Goal: Task Accomplishment & Management: Manage account settings

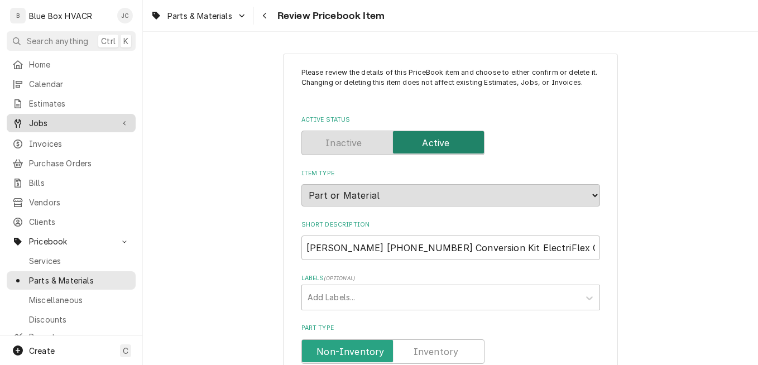
click at [45, 117] on span "Jobs" at bounding box center [71, 123] width 84 height 12
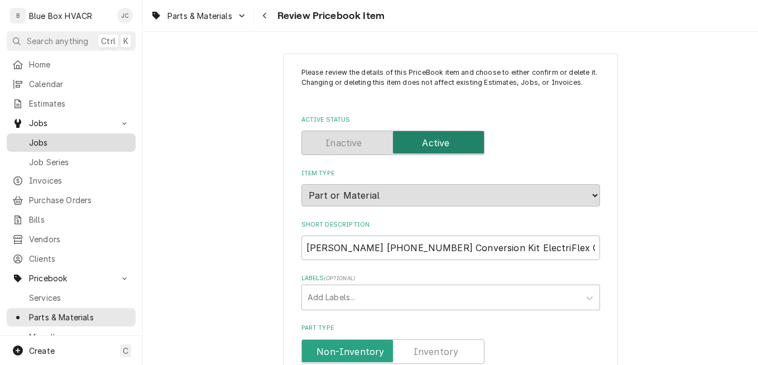
click at [34, 142] on span "Jobs" at bounding box center [79, 143] width 101 height 12
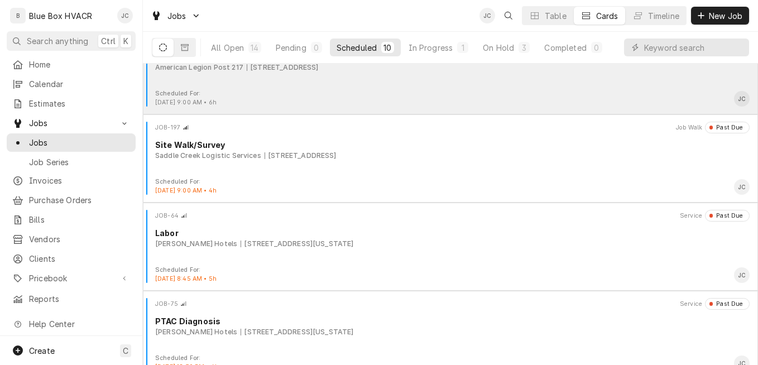
scroll to position [56, 0]
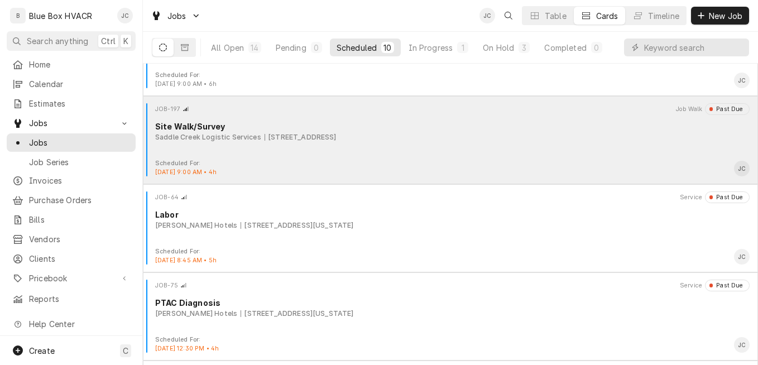
drag, startPoint x: 478, startPoint y: 143, endPoint x: 447, endPoint y: 147, distance: 31.0
click at [447, 147] on div "JOB-197 Job Walk Past Due Site Walk/Survey Saddle Creek Logistic Services 150 F…" at bounding box center [450, 131] width 606 height 56
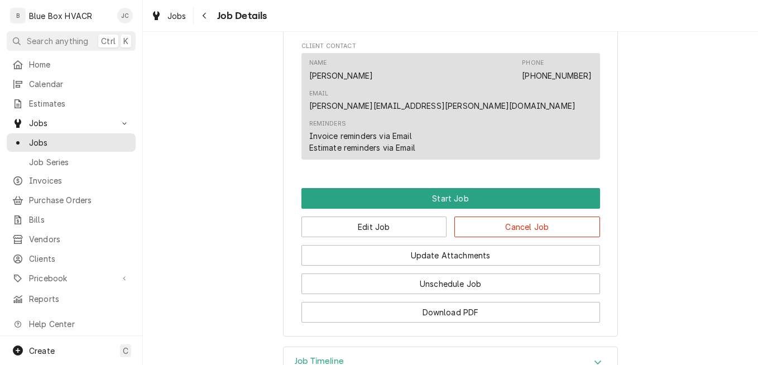
scroll to position [726, 0]
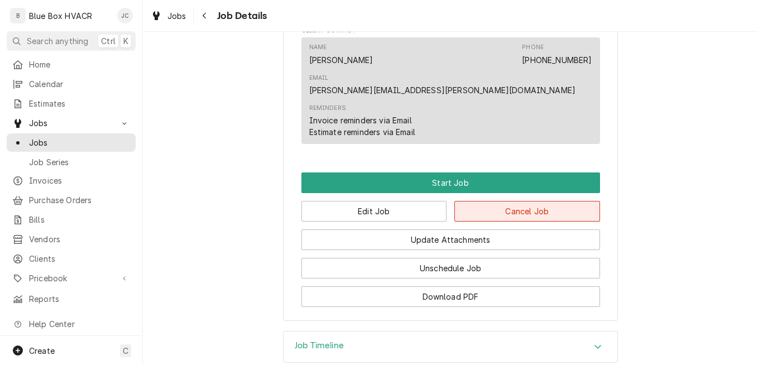
click at [477, 201] on button "Cancel Job" at bounding box center [528, 211] width 146 height 21
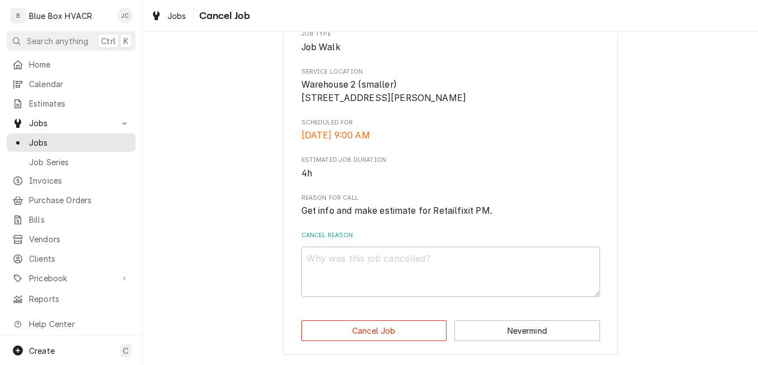
scroll to position [154, 0]
click at [394, 261] on textarea "Cancel Reason" at bounding box center [451, 272] width 299 height 50
type textarea "x"
type textarea "C"
type textarea "x"
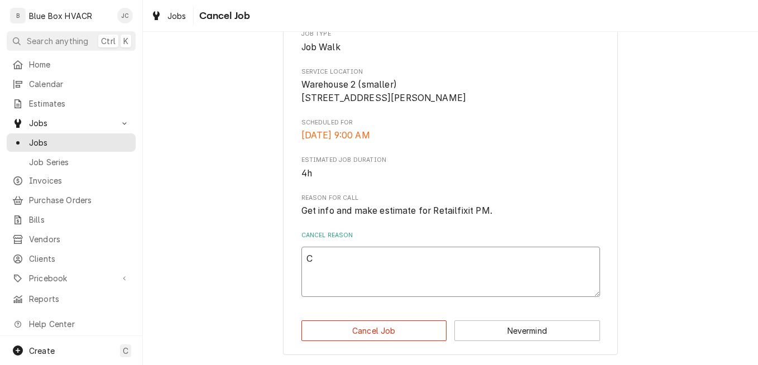
type textarea "CO"
type textarea "x"
type textarea "COm"
type textarea "x"
type textarea "COmp"
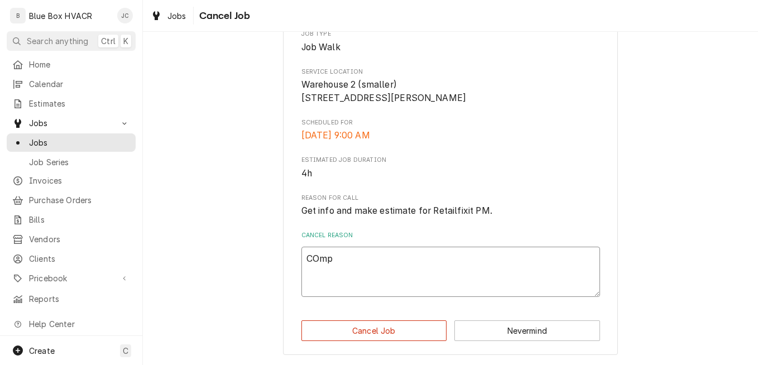
type textarea "x"
type textarea "COmpl"
type textarea "x"
type textarea "COmple"
type textarea "x"
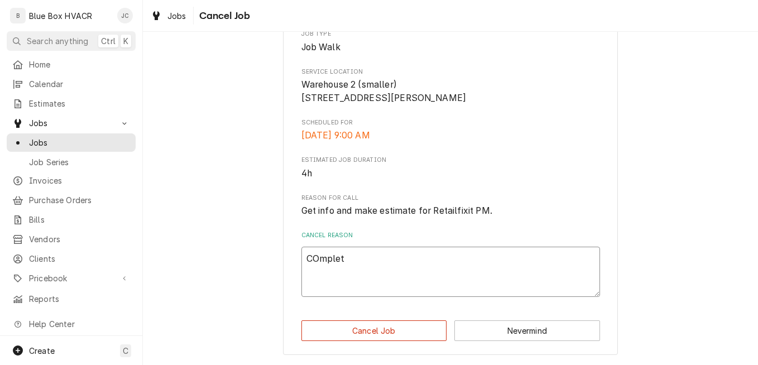
type textarea "COmplete"
type textarea "x"
type textarea "COmpleted"
type textarea "x"
type textarea "COmpleted"
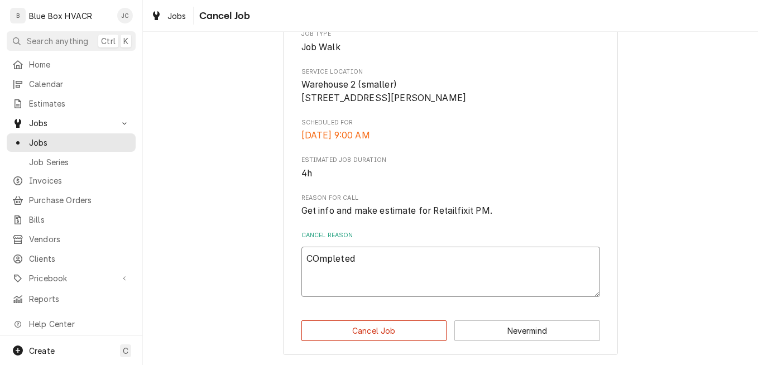
type textarea "x"
type textarea "COmpleted"
type textarea "x"
type textarea "COmplete"
type textarea "x"
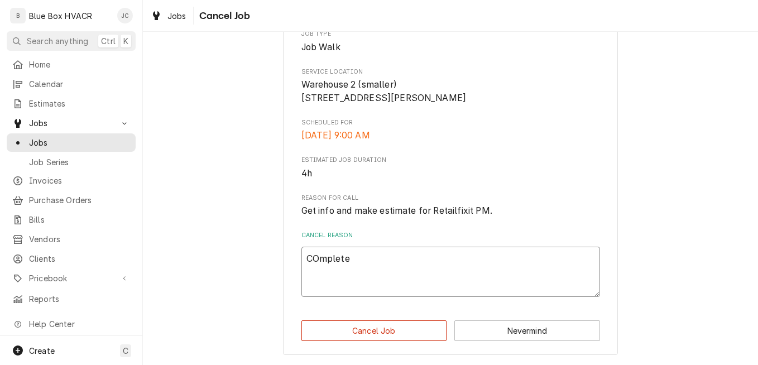
type textarea "COmplet"
type textarea "x"
type textarea "COmple"
type textarea "x"
type textarea "COmpl"
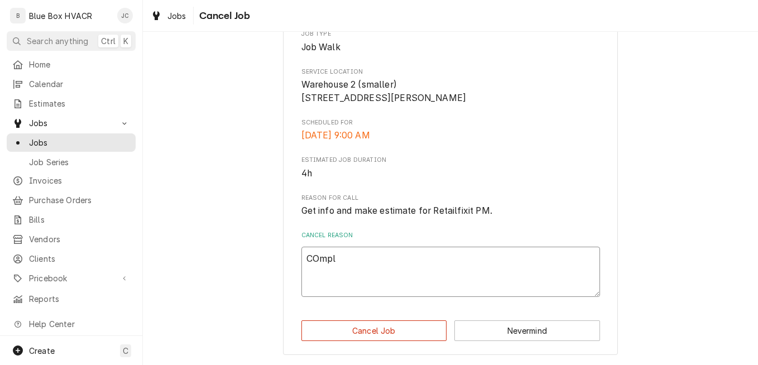
type textarea "x"
type textarea "COmp"
type textarea "x"
type textarea "COm"
type textarea "x"
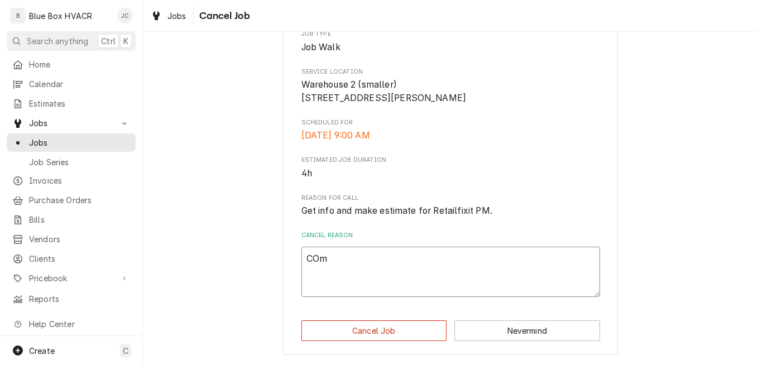
type textarea "CO"
type textarea "x"
type textarea "C"
type textarea "x"
type textarea "Co"
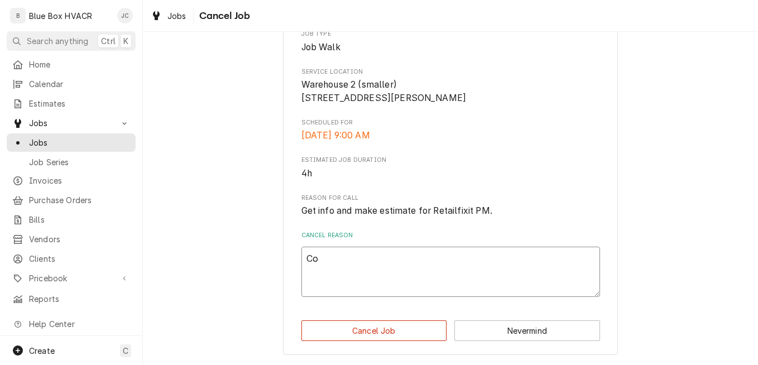
type textarea "x"
type textarea "Com"
type textarea "x"
type textarea "Comp"
type textarea "x"
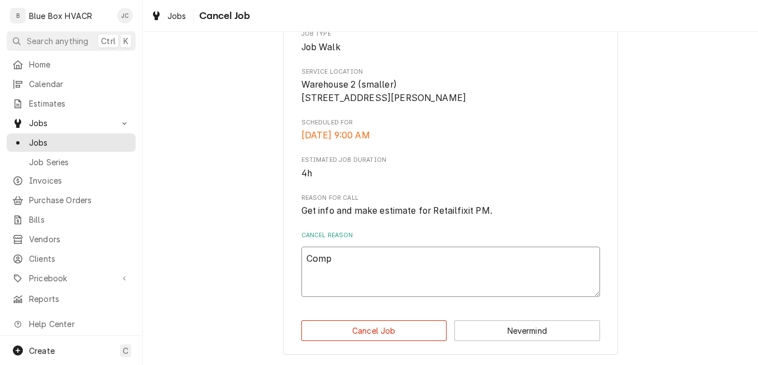
type textarea "Compl"
type textarea "x"
type textarea "Comple"
type textarea "x"
type textarea "Complet"
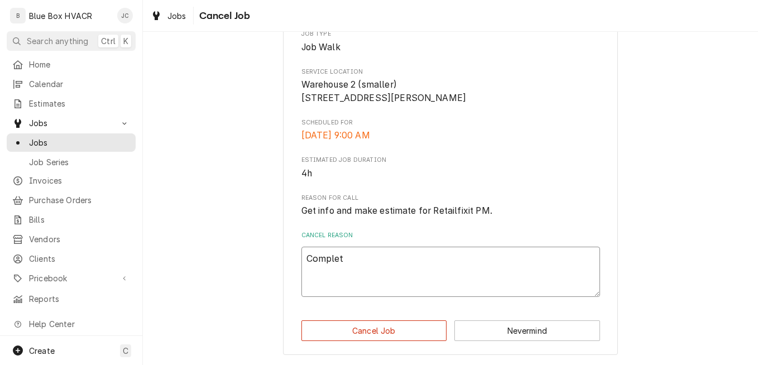
type textarea "x"
type textarea "Complete"
type textarea "x"
type textarea "Completed"
type textarea "x"
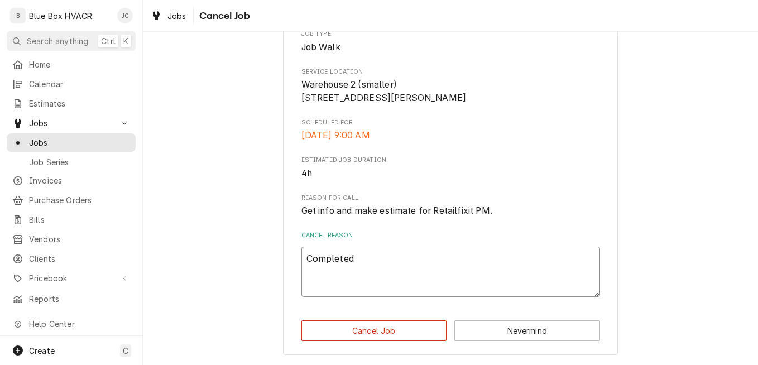
type textarea "Completed"
type textarea "x"
type textarea "Completed n"
type textarea "x"
type textarea "Completed no"
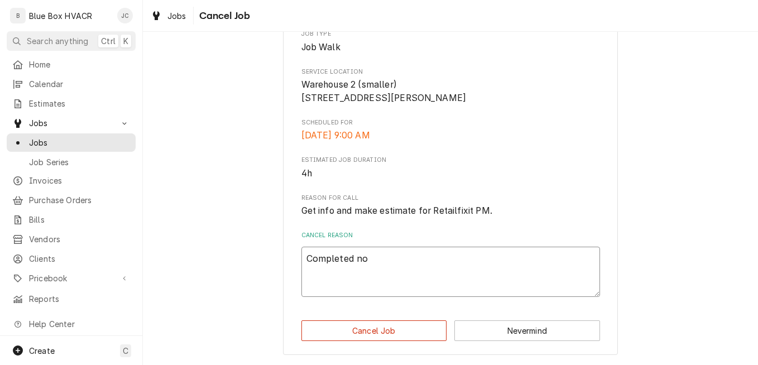
type textarea "x"
type textarea "Completed no"
type textarea "x"
type textarea "Completed no i"
type textarea "x"
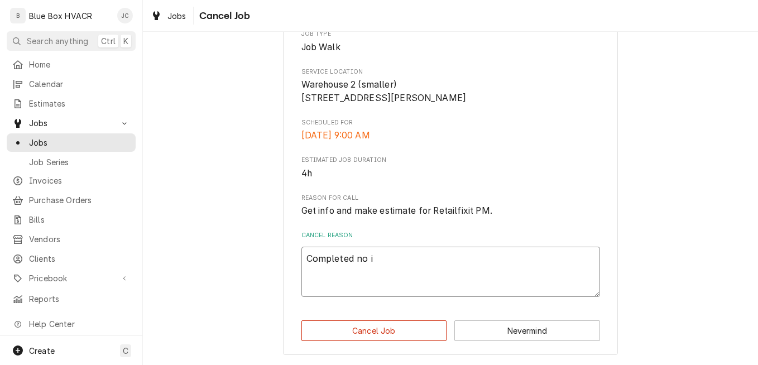
type textarea "Completed no in"
type textarea "x"
type textarea "Completed no inv"
type textarea "x"
type textarea "Completed no invo"
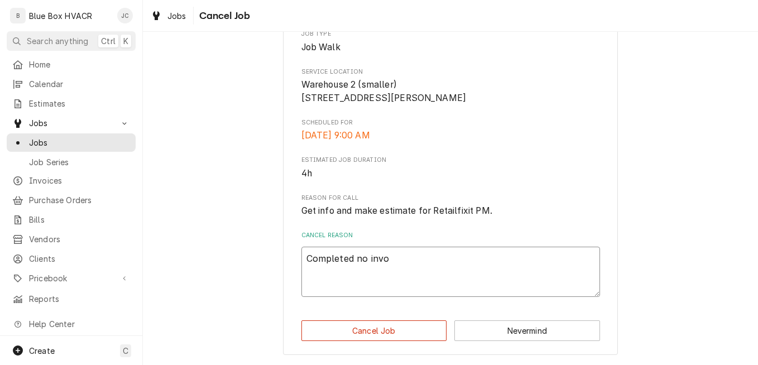
type textarea "x"
type textarea "Completed no invoc"
type textarea "x"
type textarea "Completed no invoci"
type textarea "x"
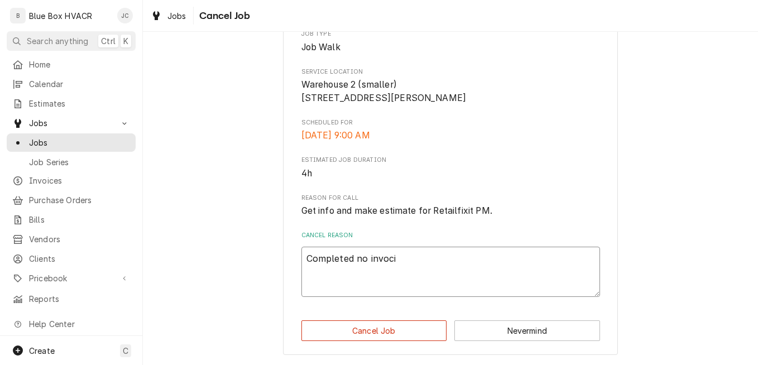
type textarea "Completed no invocie"
type textarea "x"
type textarea "Completed no invoci"
type textarea "x"
type textarea "Completed no invoc"
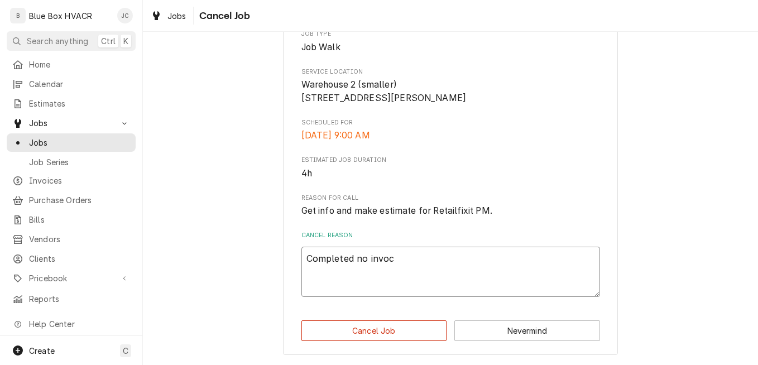
type textarea "x"
type textarea "Completed no invo"
type textarea "x"
type textarea "Completed no inv"
type textarea "x"
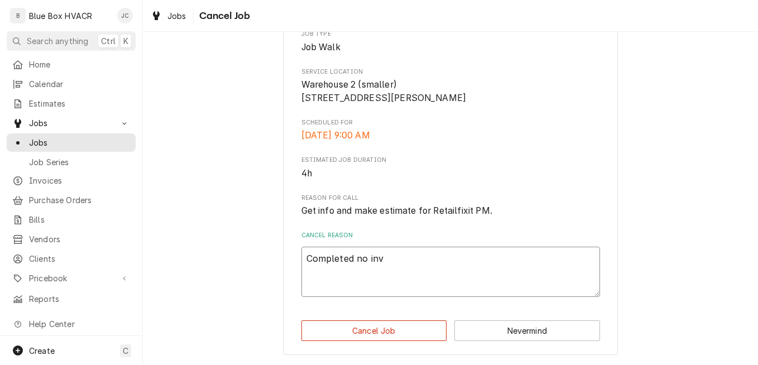
type textarea "Completed no in"
type textarea "x"
type textarea "Completed no i"
type textarea "x"
type textarea "Completed no"
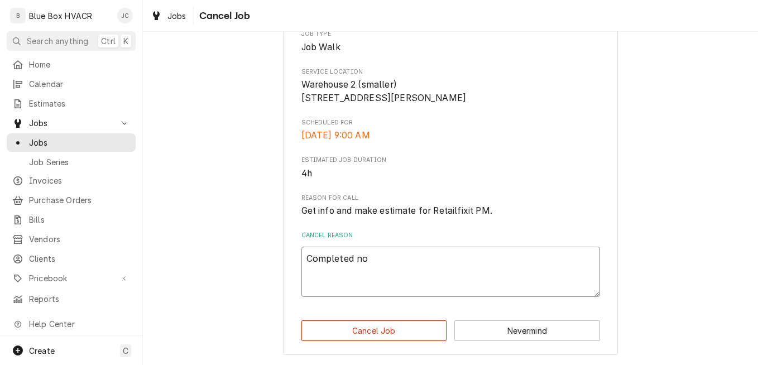
type textarea "x"
type textarea "Completed no l"
type textarea "x"
type textarea "Completed no lo"
type textarea "x"
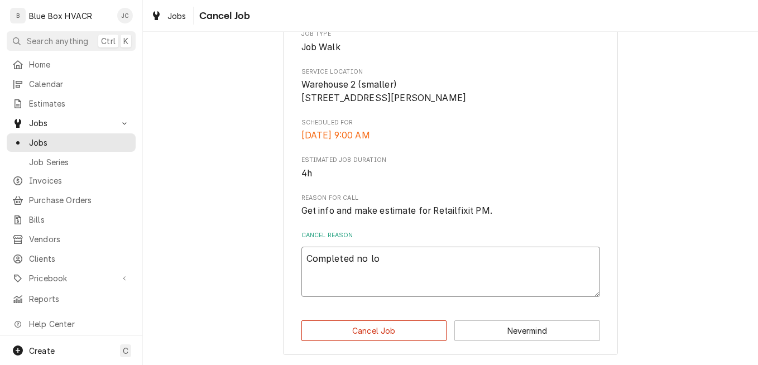
type textarea "Completed no log"
type textarea "x"
type textarea "Completed no logg"
type textarea "x"
type textarea "Completed no logge"
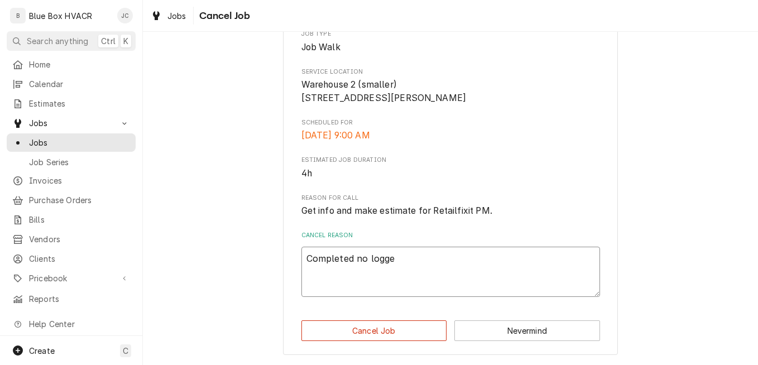
type textarea "x"
type textarea "Completed no logged"
type textarea "x"
type textarea "Completed no logged"
type textarea "x"
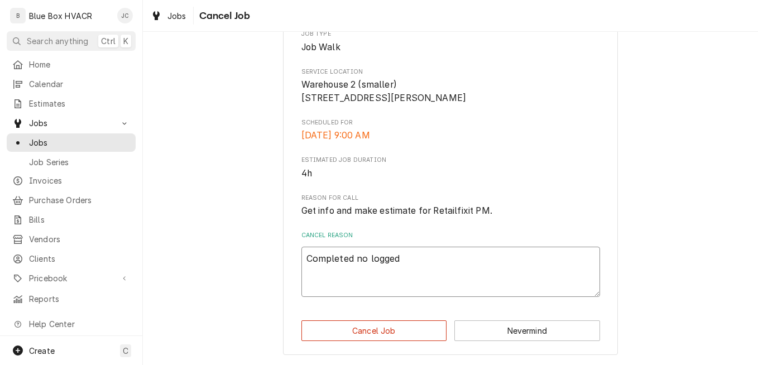
type textarea "Completed no logged i"
type textarea "x"
type textarea "Completed no logged in"
type textarea "x"
type textarea "Completed no logged in"
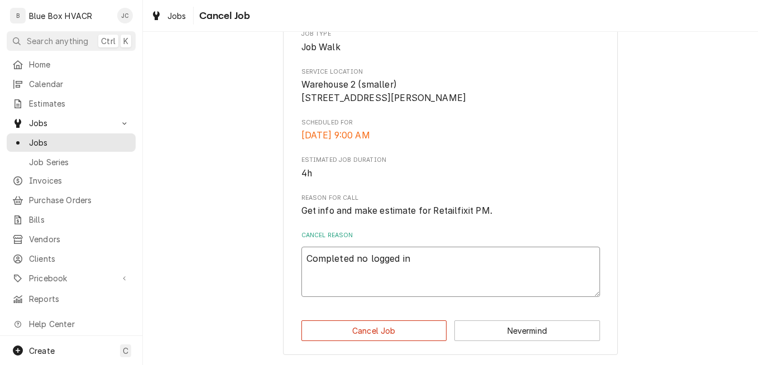
type textarea "x"
type textarea "Completed no logged in R"
type textarea "x"
type textarea "Completed no logged in Re"
type textarea "x"
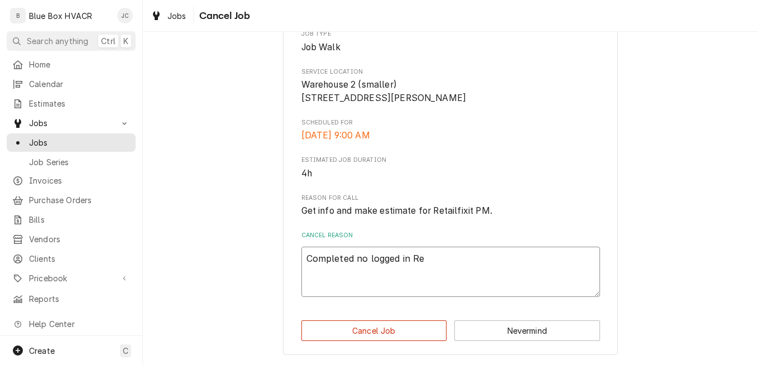
type textarea "Completed no logged in Rea"
type textarea "x"
type textarea "Completed no logged in Reat"
type textarea "x"
type textarea "Completed no logged in Reata"
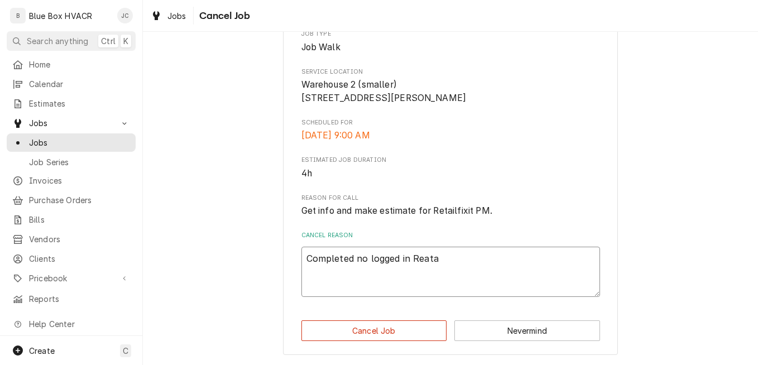
type textarea "x"
type textarea "Completed no logged in Reatai"
type textarea "x"
type textarea "Completed no logged in Reatail"
type textarea "x"
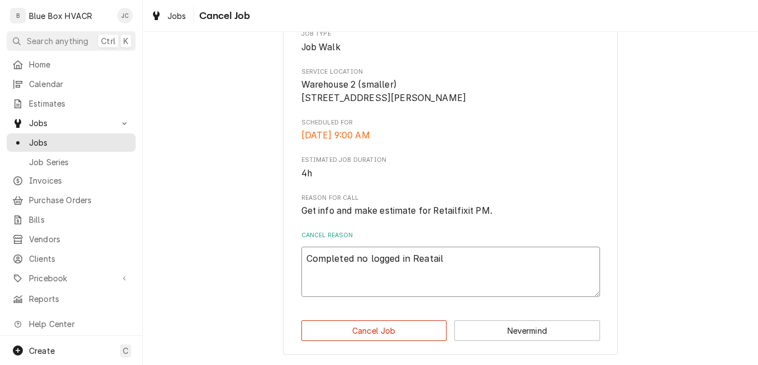
type textarea "Completed no logged in Reatai"
type textarea "x"
type textarea "Completed no logged in Reata"
type textarea "x"
type textarea "Completed no logged in Reat"
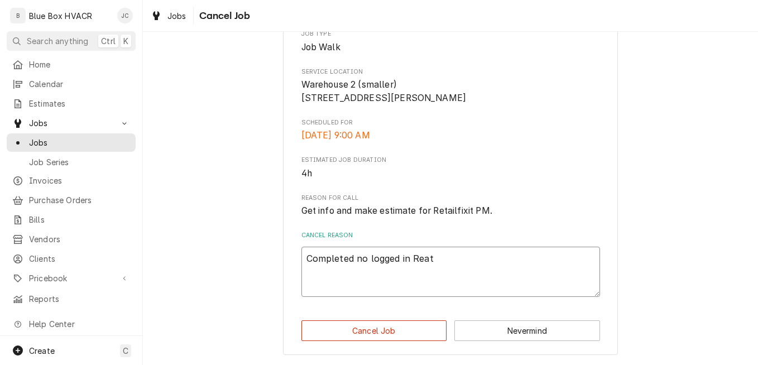
type textarea "x"
type textarea "Completed no logged in Rea"
type textarea "x"
type textarea "Completed no logged in Re"
type textarea "x"
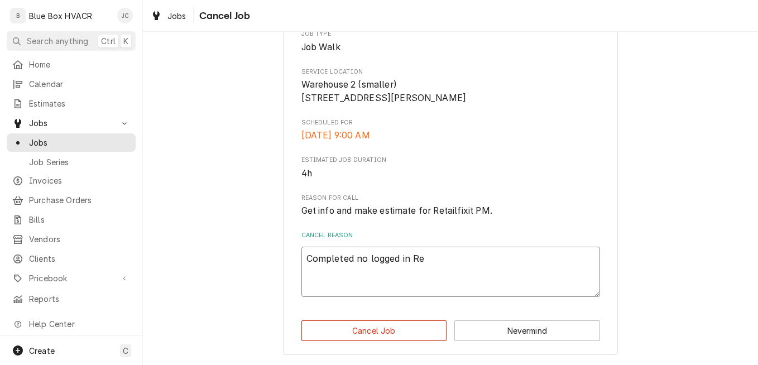
type textarea "Completed no logged in Ret"
type textarea "x"
type textarea "Completed no logged in Reta"
type textarea "x"
type textarea "Completed no logged in Retai"
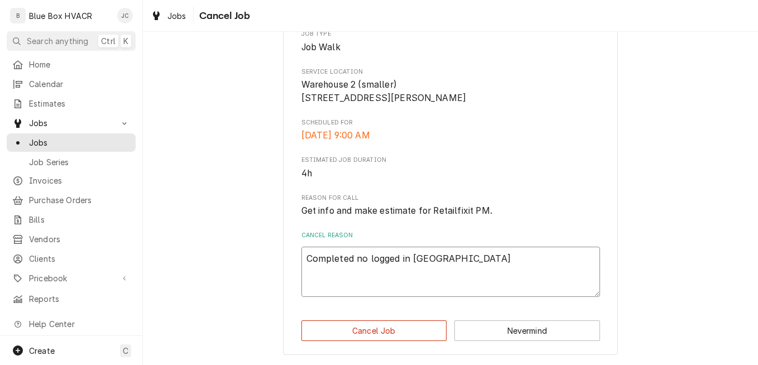
type textarea "x"
type textarea "Completed no logged in Retail"
type textarea "x"
type textarea "Completed no logged in Retail"
type textarea "x"
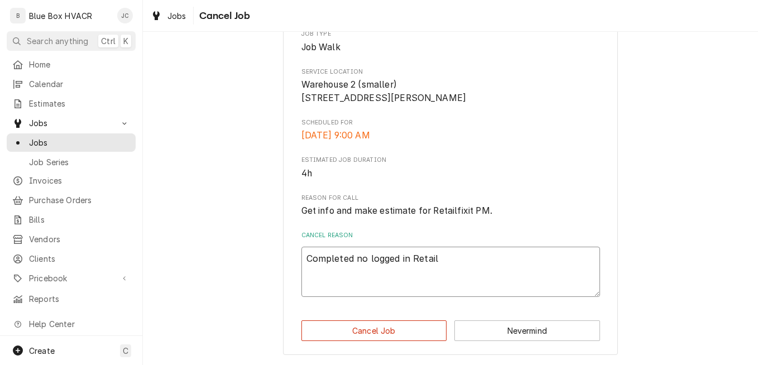
type textarea "Completed no logged in Retail f"
type textarea "x"
type textarea "Completed no logged in Retail fi"
type textarea "x"
type textarea "Completed no logged in Retail fix"
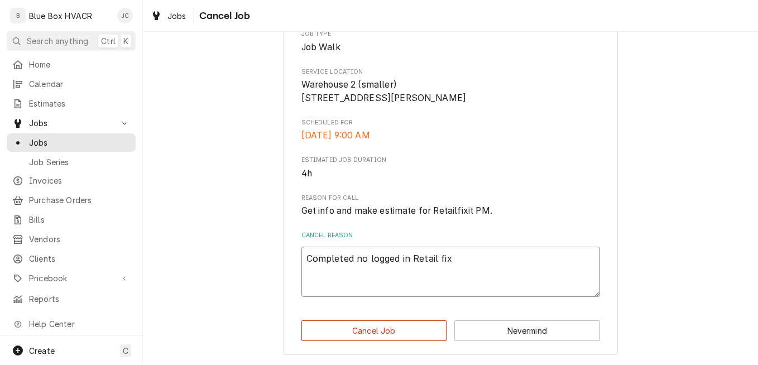
type textarea "x"
type textarea "Completed no logged in Retail fi"
type textarea "x"
type textarea "Completed no logged in Retail f"
type textarea "x"
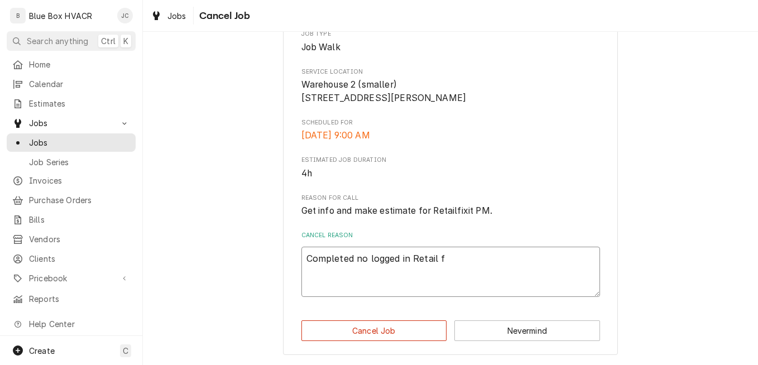
type textarea "Completed no logged in Retail"
type textarea "x"
type textarea "Completed no logged in Retail"
type textarea "x"
type textarea "Completed no logged in RetailF"
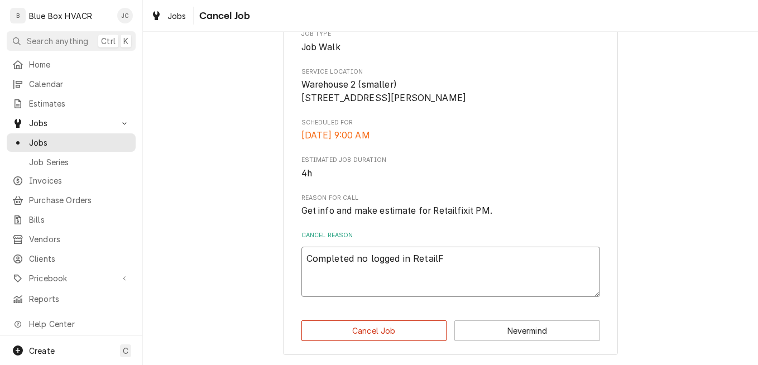
type textarea "x"
type textarea "Completed no logged in RetailFi"
type textarea "x"
type textarea "Completed no logged in RetailFix"
type textarea "x"
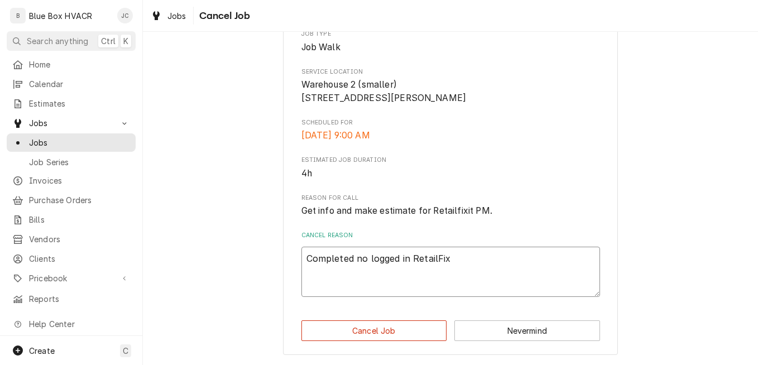
type textarea "Completed no logged in RetailFixI"
type textarea "x"
type textarea "Completed no logged in RetailFixIt"
type textarea "x"
type textarea "Completed no logged in RetailFixIt"
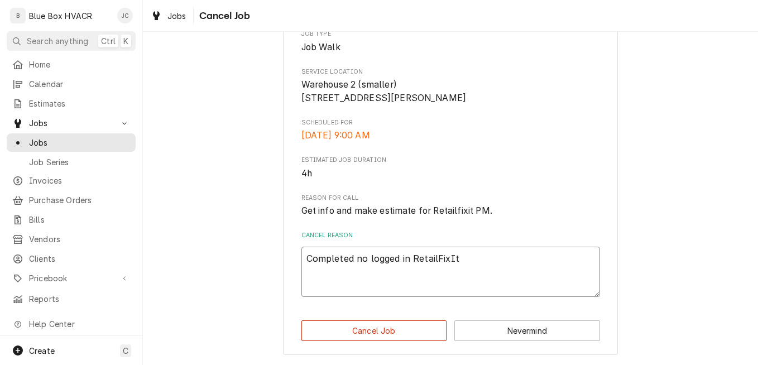
type textarea "x"
type textarea "Completed no logged in RetailFixIt p"
type textarea "x"
type textarea "Completed no logged in RetailFixIt po"
type textarea "x"
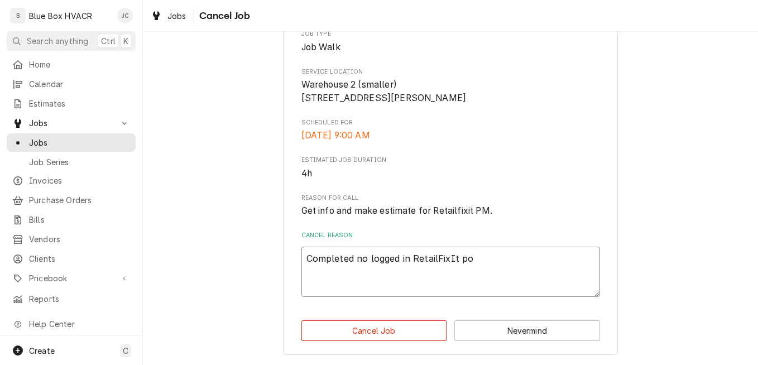
type textarea "Completed no logged in RetailFixIt por"
type textarea "x"
type textarea "Completed no logged in RetailFixIt port"
type textarea "x"
type textarea "Completed no logged in RetailFixIt porta"
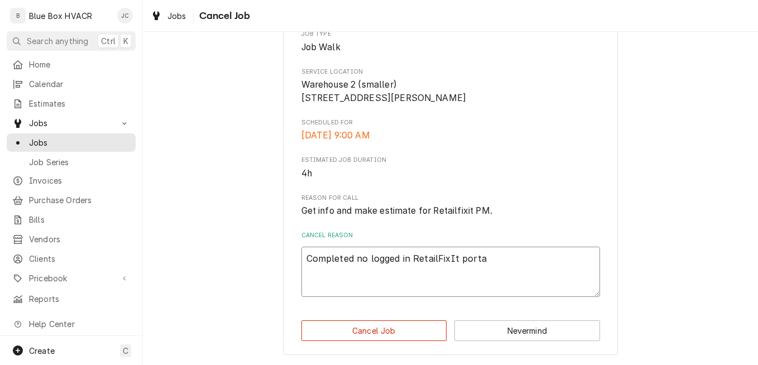
type textarea "x"
type textarea "Completed no logged in RetailFixIt portal"
type textarea "x"
type textarea "Completed no logged in RetailFixIt portal."
click at [412, 324] on button "Cancel Job" at bounding box center [375, 331] width 146 height 21
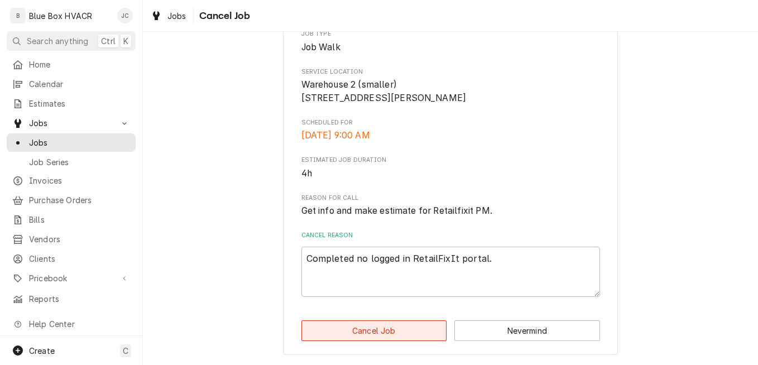
type textarea "x"
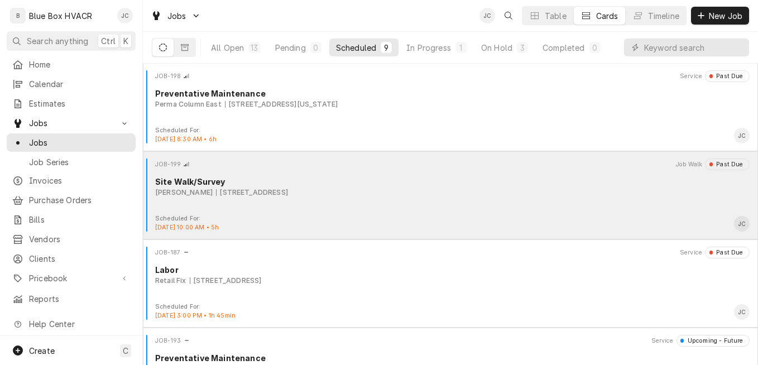
scroll to position [493, 0]
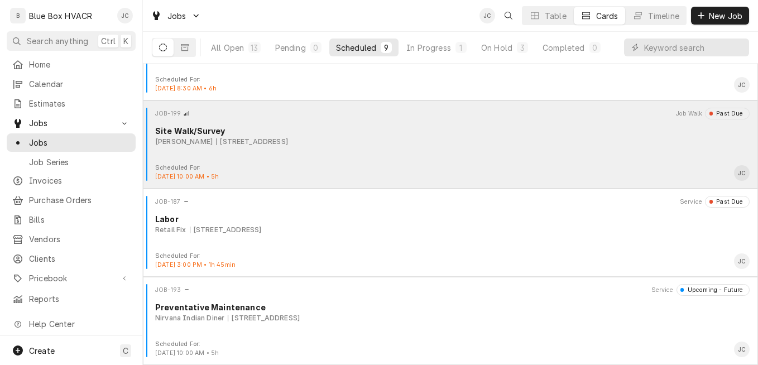
click at [379, 150] on div "JOB-199 Job Walk Past Due Site Walk/Survey Joshua 1341 Krumsville Rd, Lenhartsv…" at bounding box center [450, 136] width 606 height 56
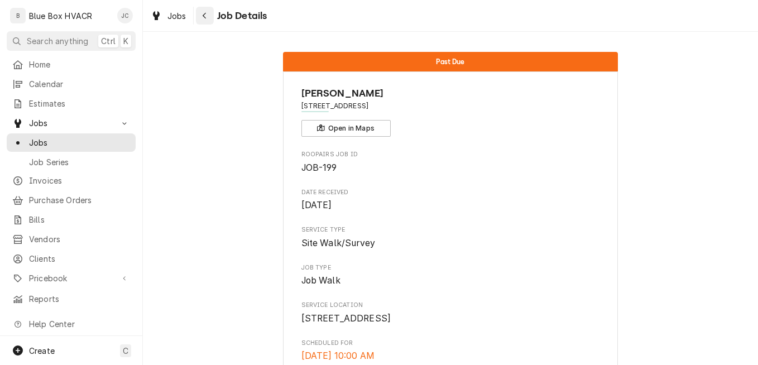
click at [199, 17] on div "Navigate back" at bounding box center [204, 15] width 11 height 11
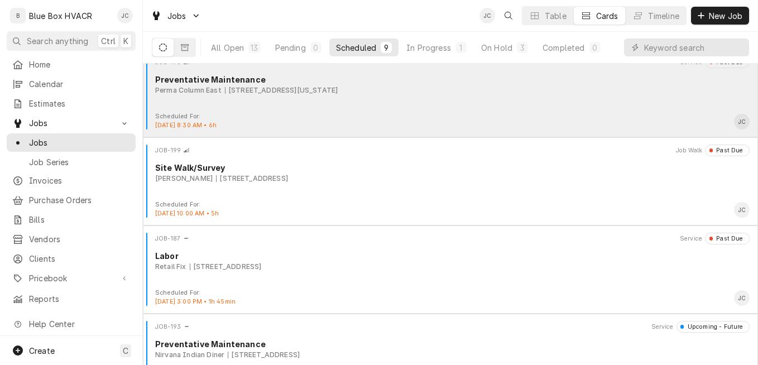
scroll to position [493, 0]
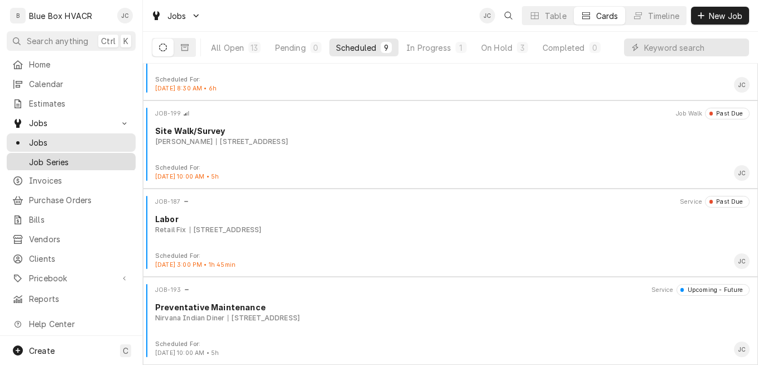
click at [42, 156] on span "Job Series" at bounding box center [79, 162] width 101 height 12
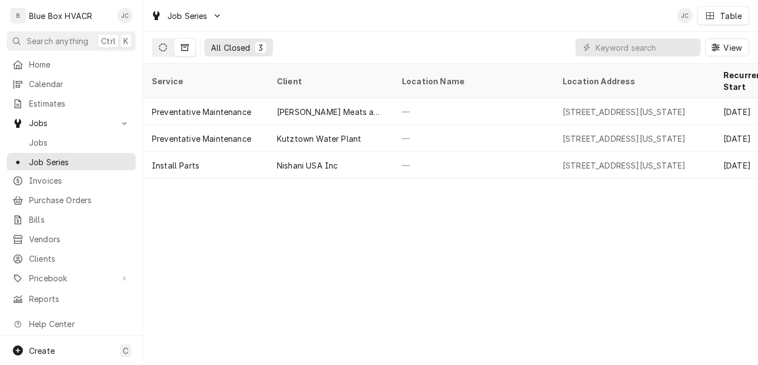
click at [165, 49] on icon "Dynamic Content Wrapper" at bounding box center [163, 48] width 8 height 8
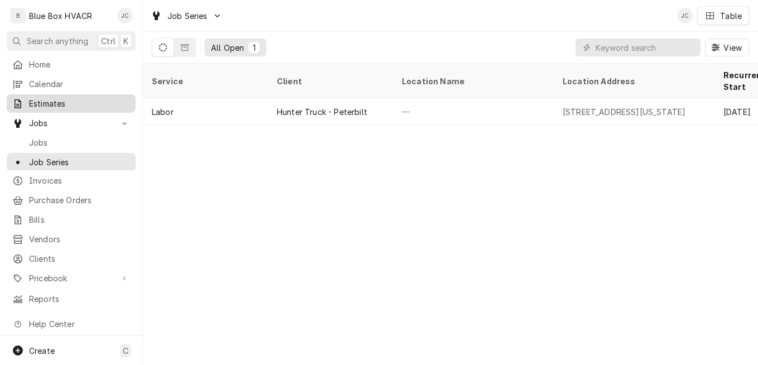
click at [55, 98] on span "Estimates" at bounding box center [79, 104] width 101 height 12
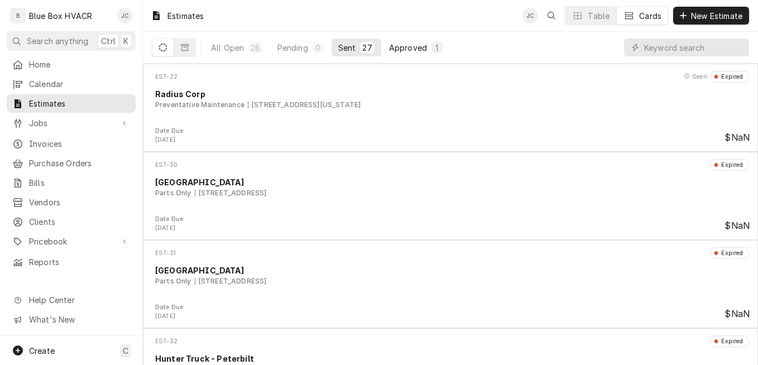
click at [396, 49] on div "Approved" at bounding box center [408, 48] width 38 height 12
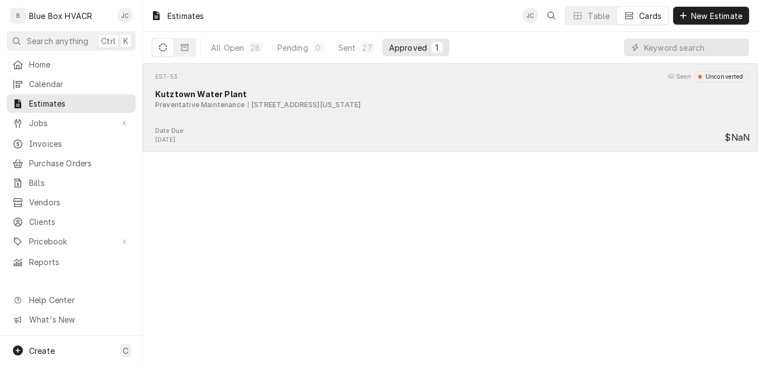
click at [559, 114] on div "EST-53 Seen Unconverted Kutztown Water Plant Preventative Maintenance [STREET_A…" at bounding box center [450, 99] width 606 height 56
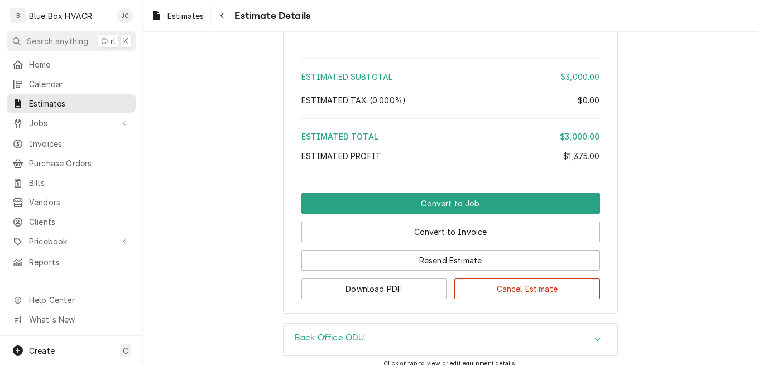
scroll to position [1396, 0]
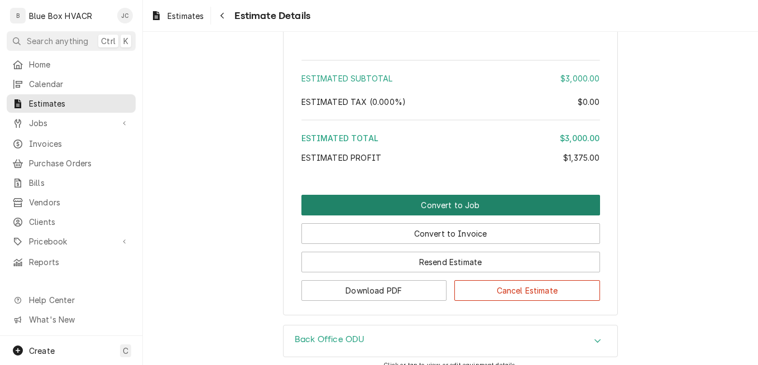
click at [433, 216] on button "Convert to Job" at bounding box center [451, 205] width 299 height 21
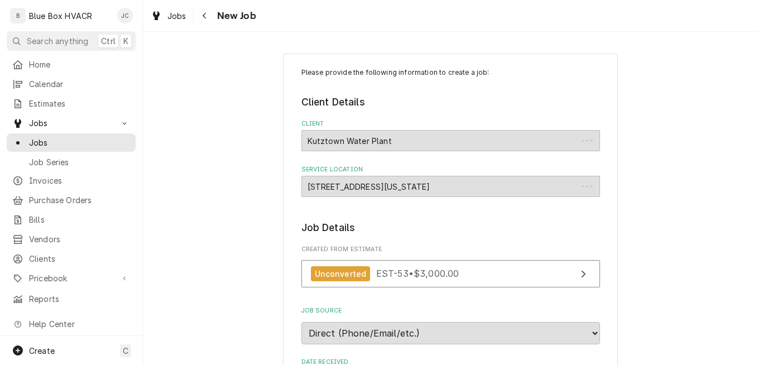
type textarea "x"
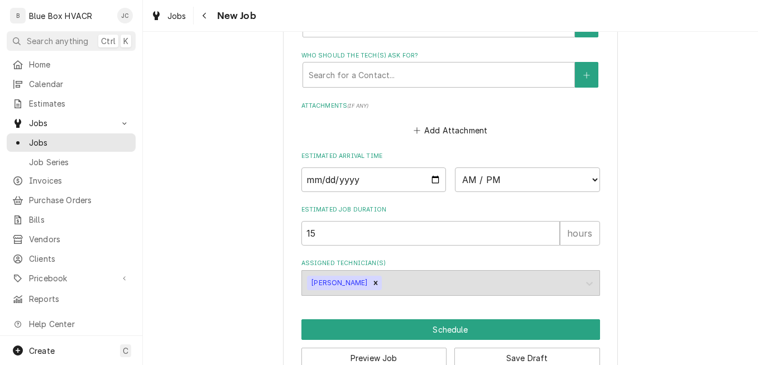
scroll to position [1250, 0]
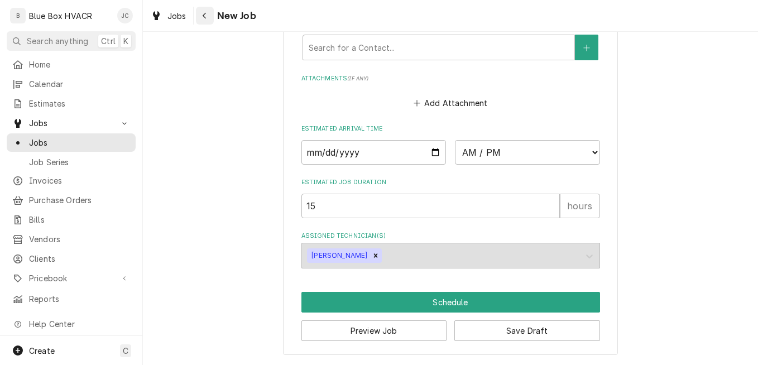
click at [207, 19] on div "Navigate back" at bounding box center [204, 15] width 11 height 11
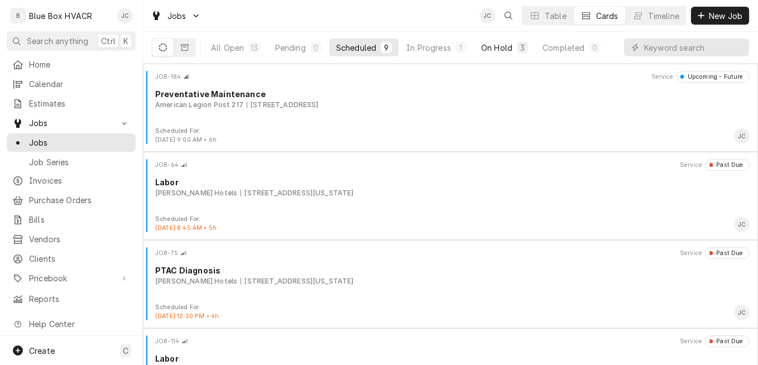
click at [488, 50] on div "On Hold" at bounding box center [496, 48] width 31 height 12
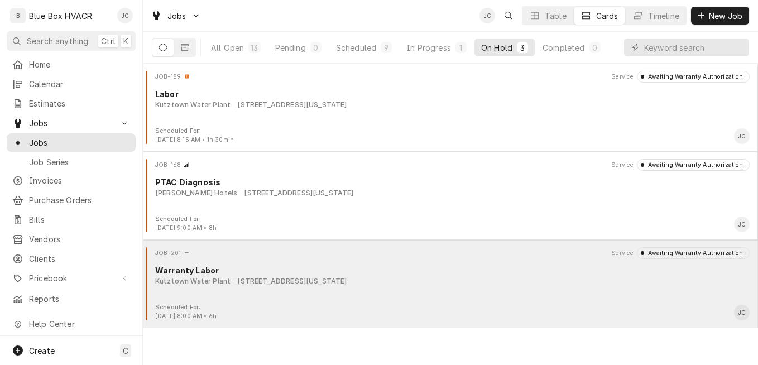
click at [432, 286] on div "Kutztown Water Plant 45 Railroad Street, Kutztown, Pennsylvania 19530" at bounding box center [452, 281] width 595 height 10
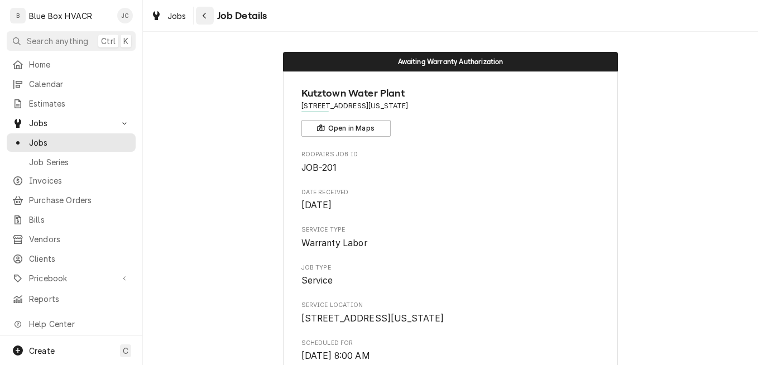
click at [205, 15] on icon "Navigate back" at bounding box center [204, 16] width 5 height 8
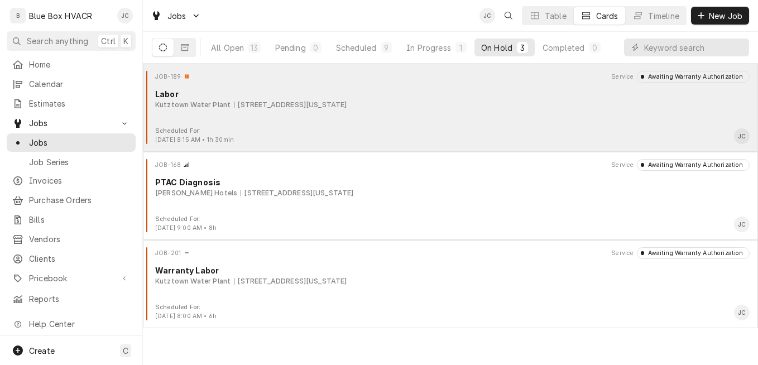
click at [397, 113] on div "JOB-189 Service Awaiting Warranty Authorization Labor Kutztown Water Plant [STR…" at bounding box center [450, 99] width 606 height 56
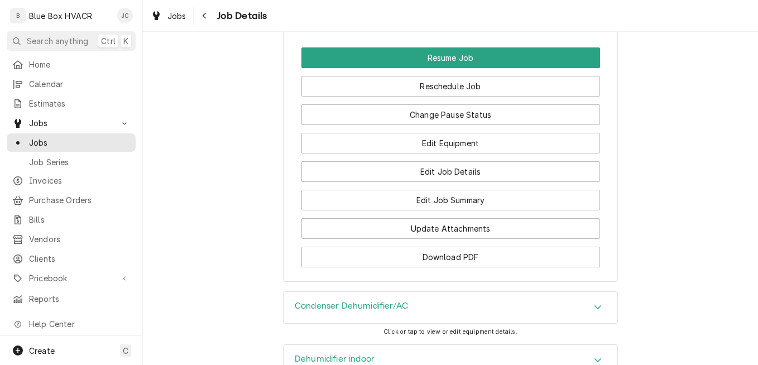
scroll to position [1005, 0]
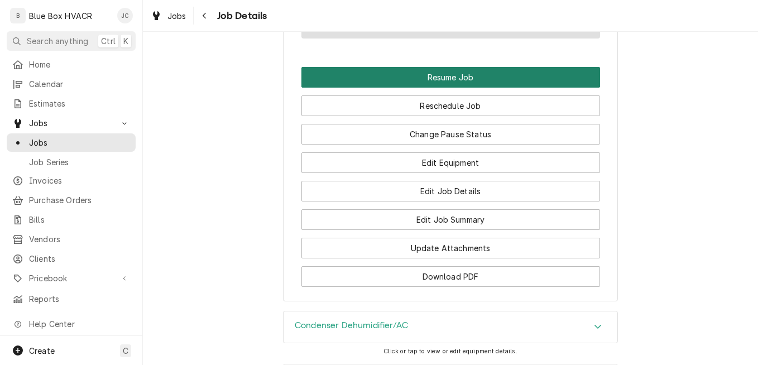
click at [453, 88] on button "Resume Job" at bounding box center [451, 77] width 299 height 21
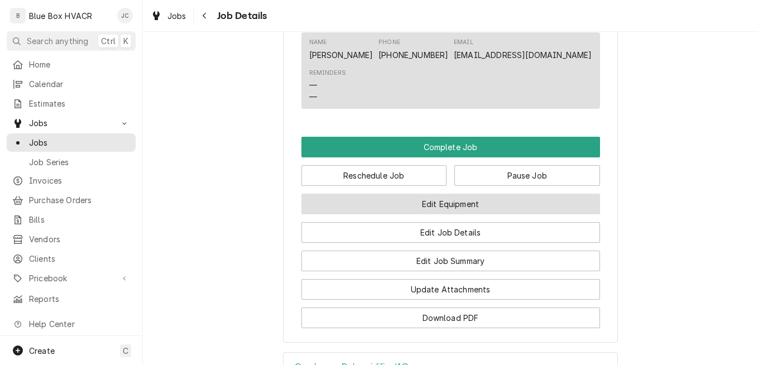
scroll to position [894, 0]
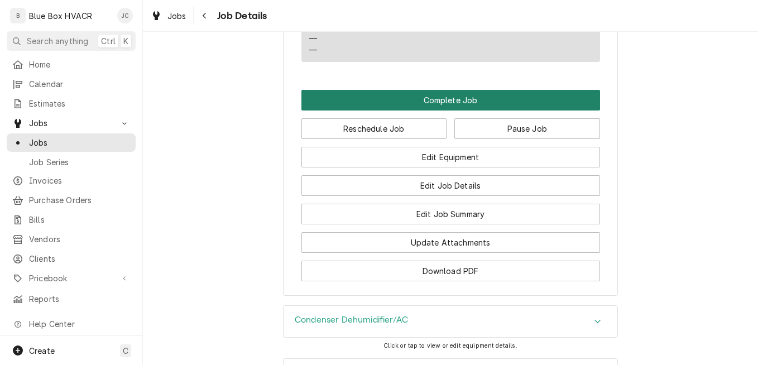
click at [432, 111] on button "Complete Job" at bounding box center [451, 100] width 299 height 21
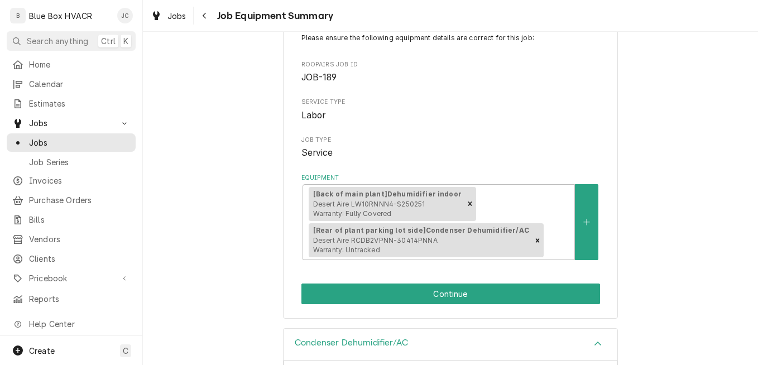
scroll to position [168, 0]
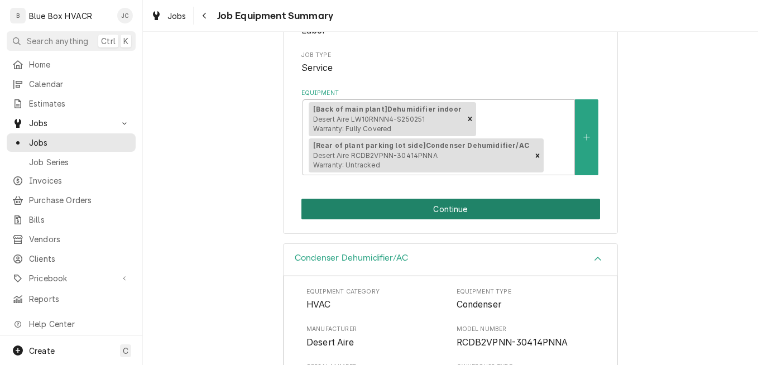
click at [433, 210] on button "Continue" at bounding box center [451, 209] width 299 height 21
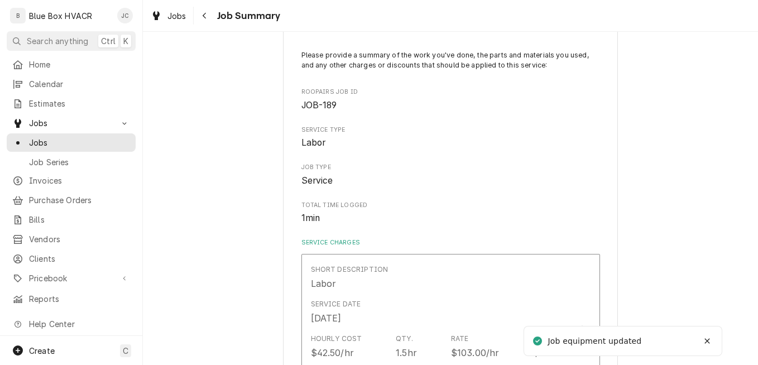
scroll to position [279, 0]
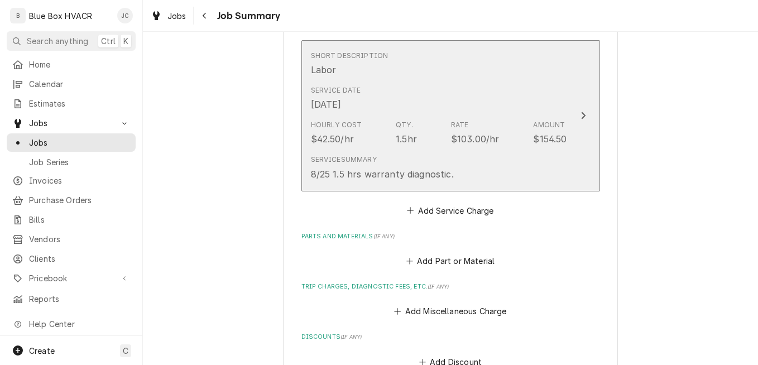
click at [499, 162] on div "Service Summary 8/25 1.5 hrs warranty diagnostic." at bounding box center [439, 167] width 256 height 35
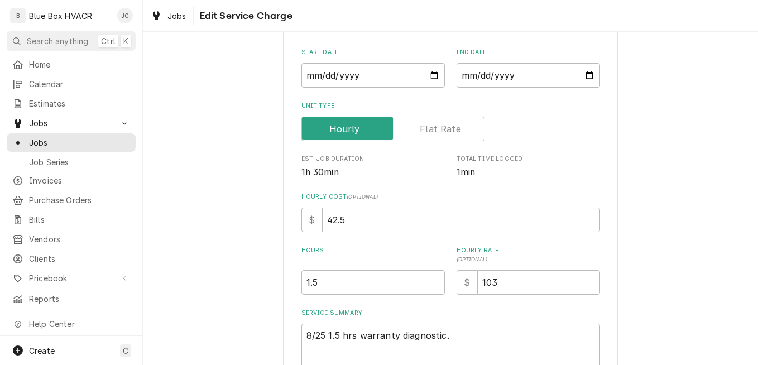
scroll to position [222, 0]
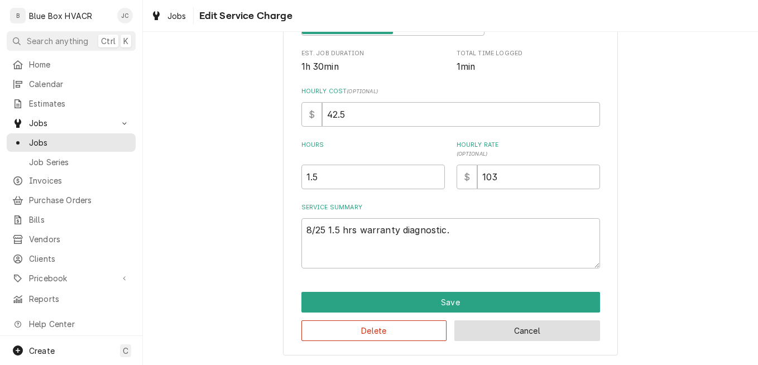
click at [476, 322] on button "Cancel" at bounding box center [528, 331] width 146 height 21
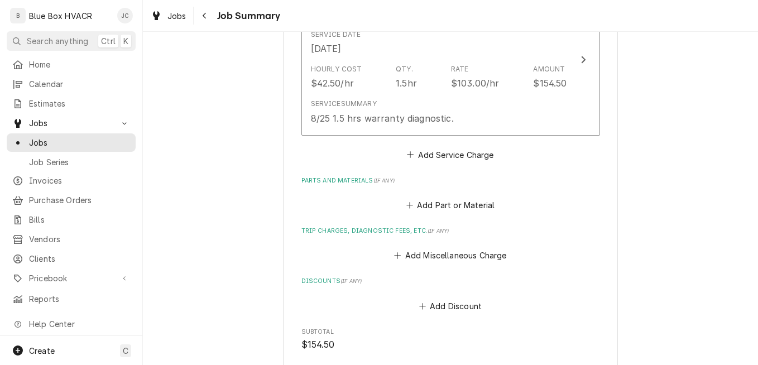
scroll to position [503, 0]
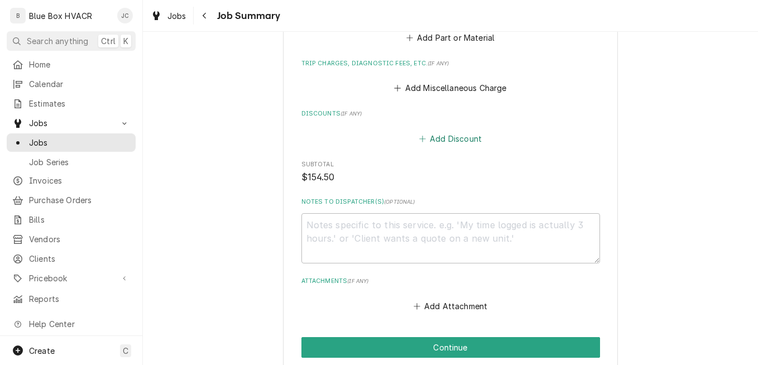
click at [439, 144] on button "Add Discount" at bounding box center [450, 139] width 66 height 16
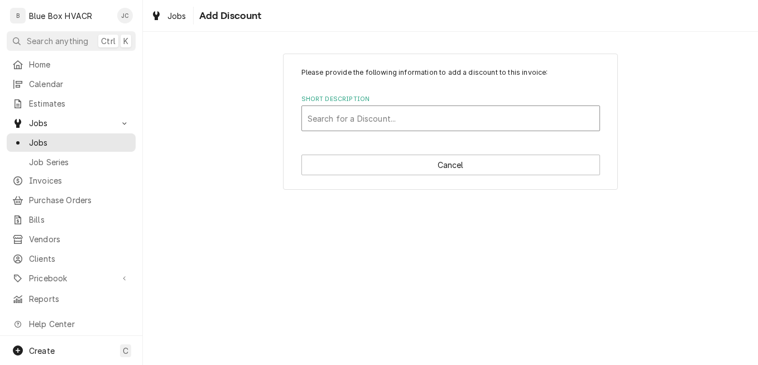
click at [400, 123] on div "Short Description" at bounding box center [451, 118] width 286 height 20
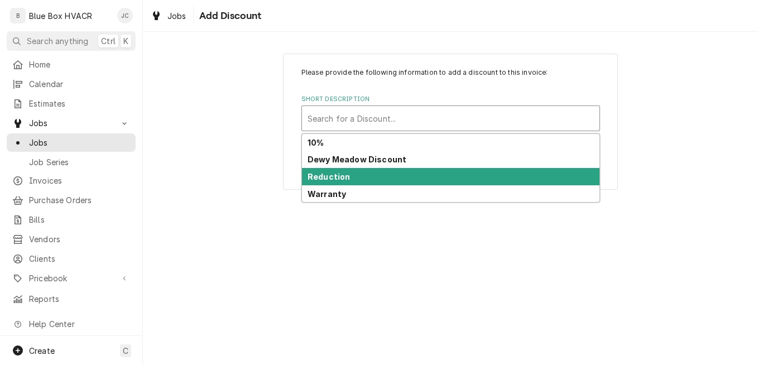
click at [368, 176] on div "Reduction" at bounding box center [451, 176] width 298 height 17
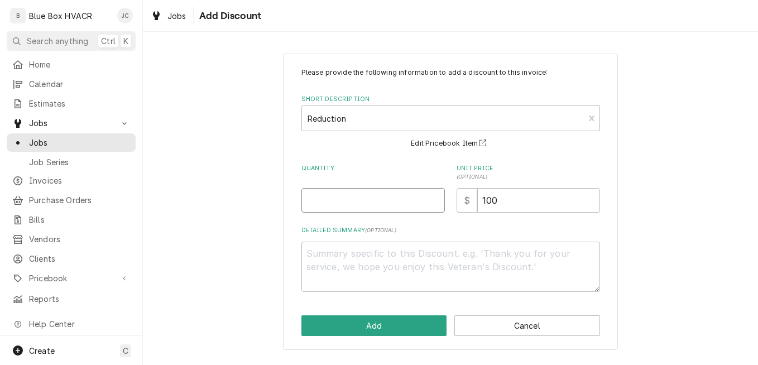
click at [373, 206] on input "Quantity" at bounding box center [374, 200] width 144 height 25
type textarea "x"
type input "1"
drag, startPoint x: 498, startPoint y: 204, endPoint x: 469, endPoint y: 200, distance: 28.7
click at [469, 200] on div "$ 100" at bounding box center [529, 200] width 144 height 25
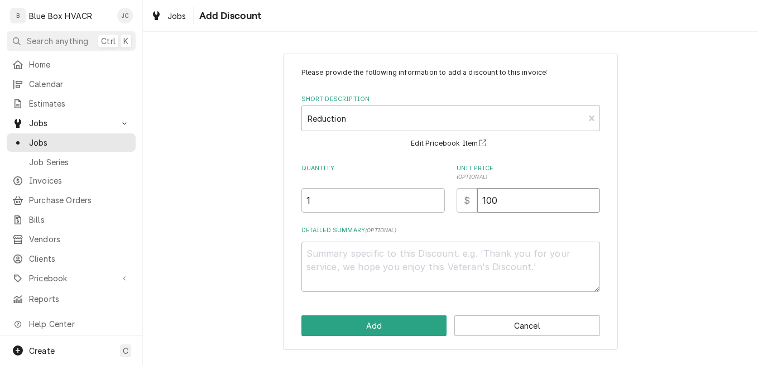
type textarea "x"
type input "1"
type textarea "x"
type input "15"
type textarea "x"
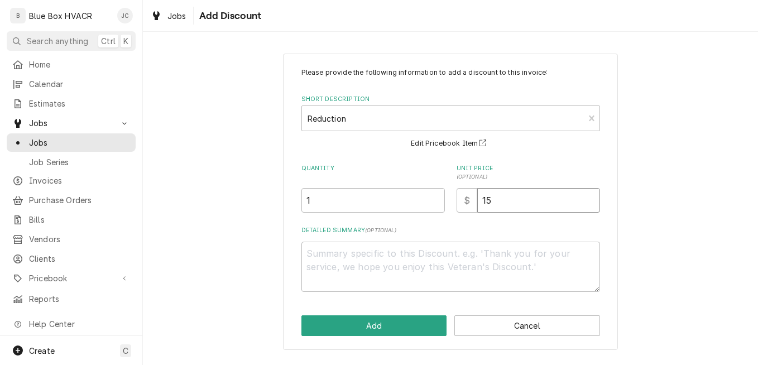
type input "154"
type textarea "x"
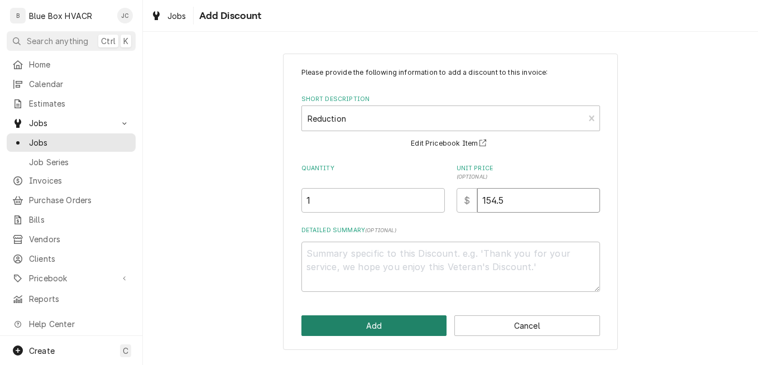
type input "154.5"
click at [394, 320] on button "Add" at bounding box center [375, 326] width 146 height 21
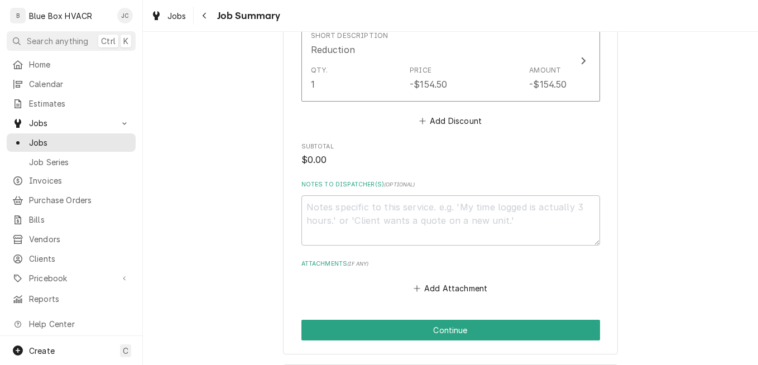
scroll to position [503, 0]
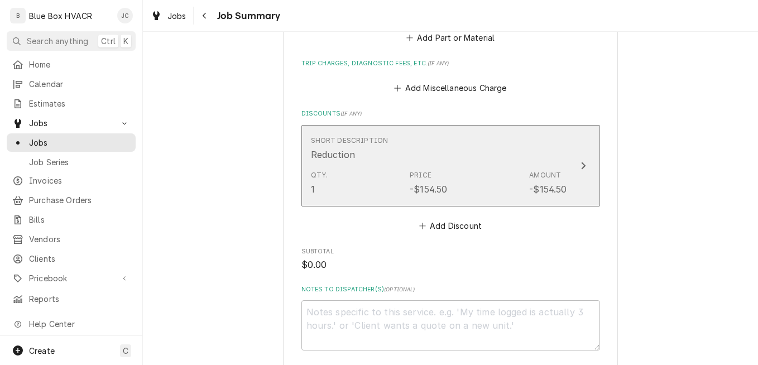
click at [473, 187] on div "Qty. 1 Price -$154.50 Amount -$154.50" at bounding box center [439, 183] width 256 height 35
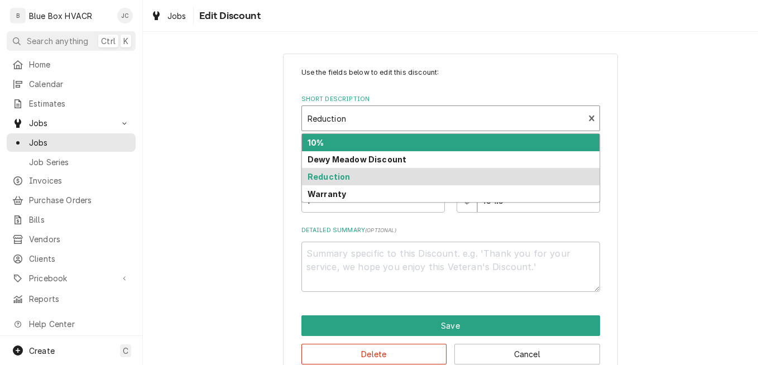
click at [426, 125] on div "Short Description" at bounding box center [443, 118] width 271 height 20
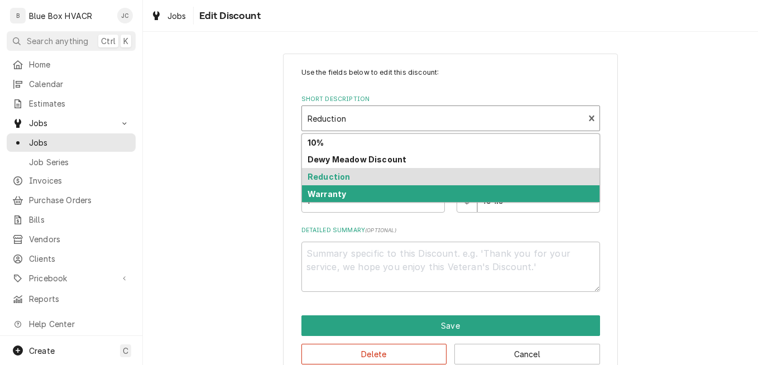
click at [396, 194] on div "Warranty" at bounding box center [451, 193] width 298 height 17
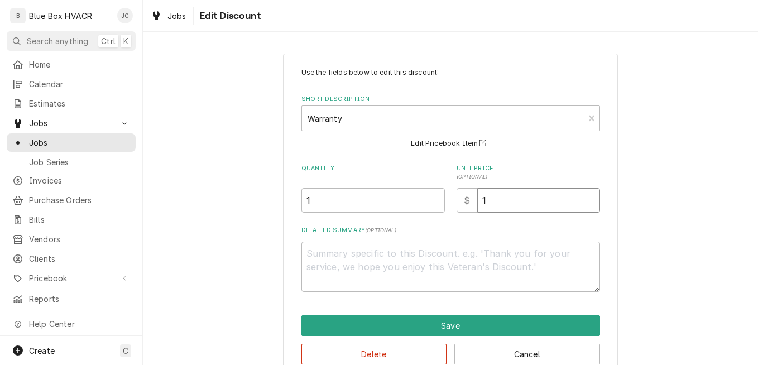
drag, startPoint x: 475, startPoint y: 203, endPoint x: 466, endPoint y: 203, distance: 8.9
click at [466, 203] on div "$ 1" at bounding box center [529, 200] width 144 height 25
type textarea "x"
type input "15"
type textarea "x"
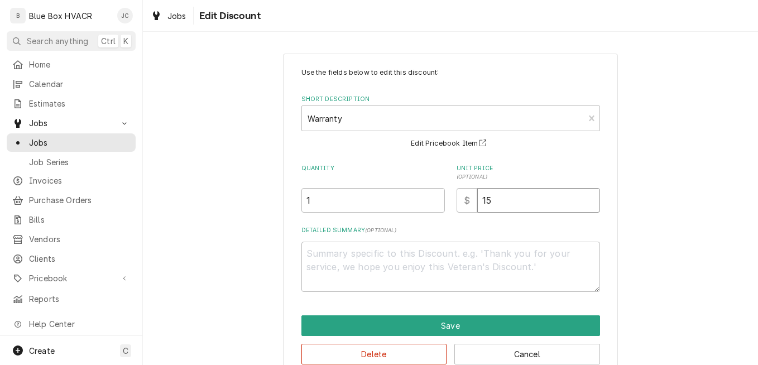
type input "154"
type textarea "x"
type input "154.5"
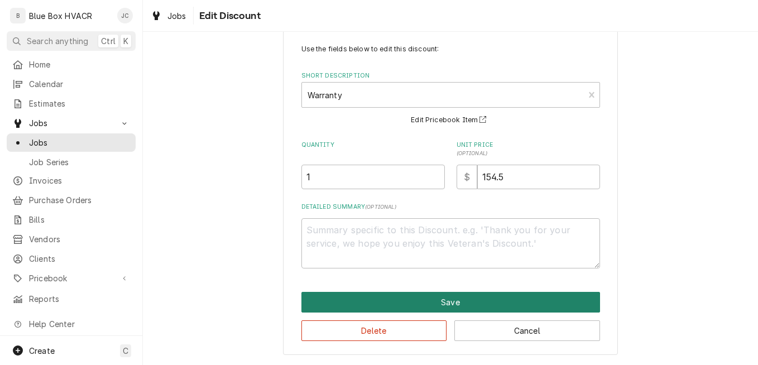
click at [484, 302] on button "Save" at bounding box center [451, 302] width 299 height 21
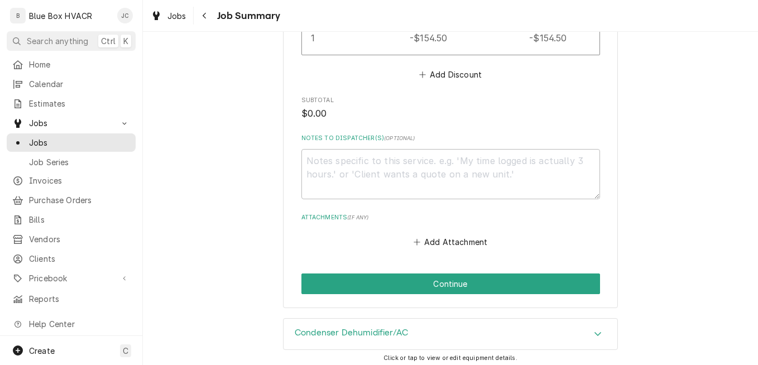
scroll to position [670, 0]
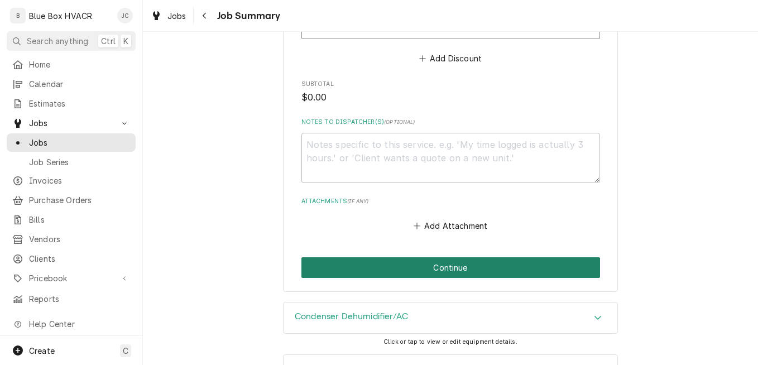
click at [490, 275] on button "Continue" at bounding box center [451, 267] width 299 height 21
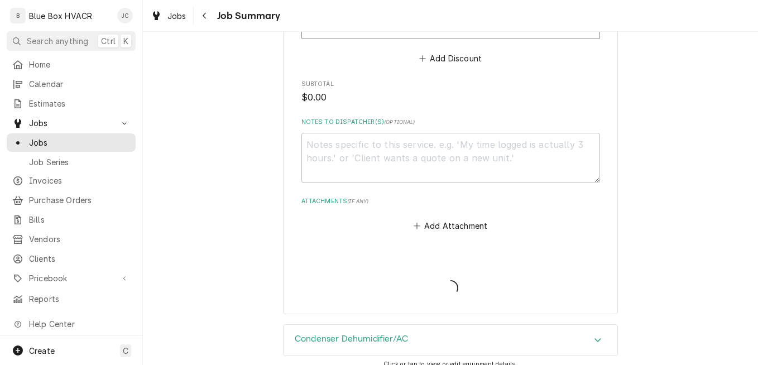
type textarea "x"
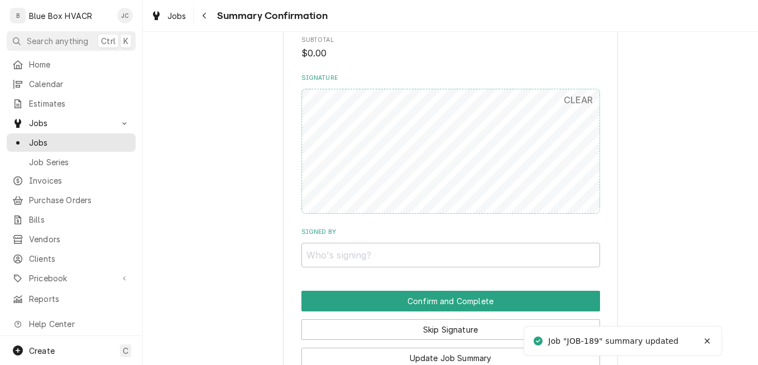
scroll to position [782, 0]
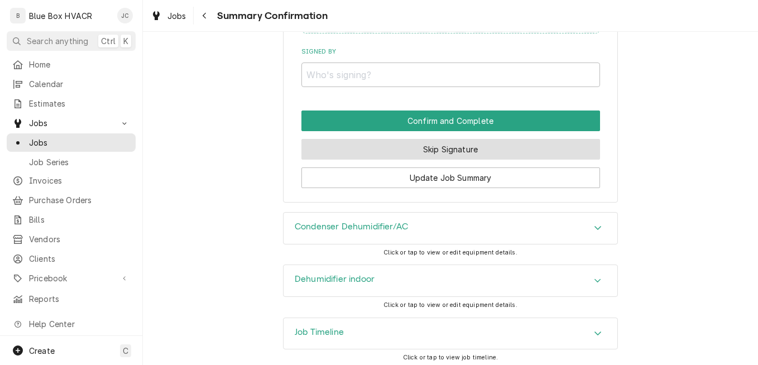
click at [442, 157] on button "Skip Signature" at bounding box center [451, 149] width 299 height 21
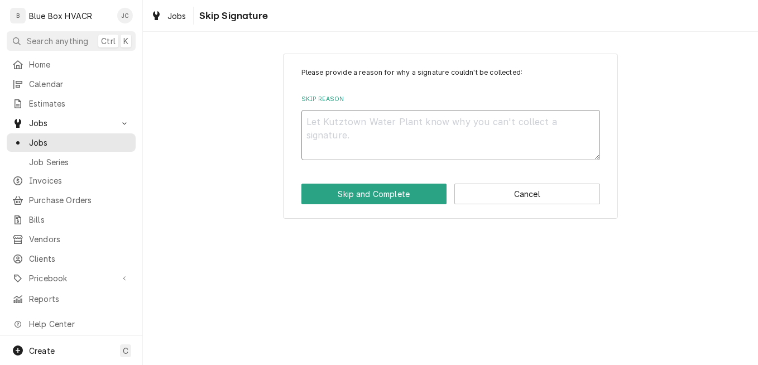
click at [395, 132] on textarea "Skip Reason" at bounding box center [451, 135] width 299 height 50
type textarea "x"
type textarea "n"
type textarea "x"
type textarea "no"
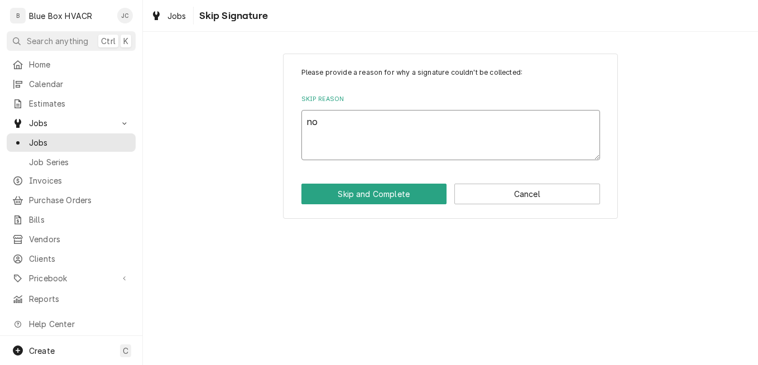
type textarea "x"
type textarea "not"
type textarea "x"
type textarea "not"
type textarea "x"
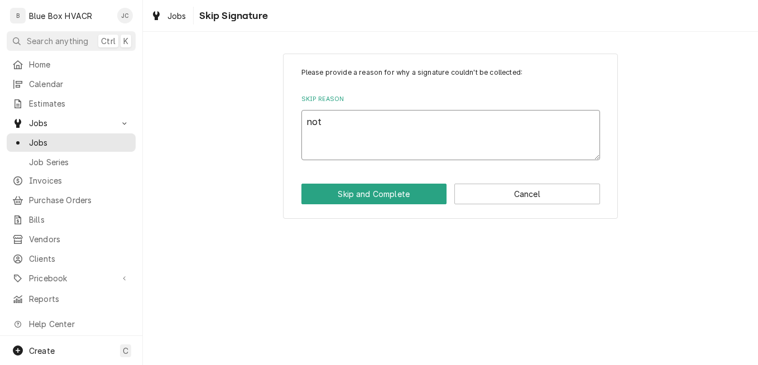
type textarea "not r"
type textarea "x"
type textarea "not re"
type textarea "x"
type textarea "not req"
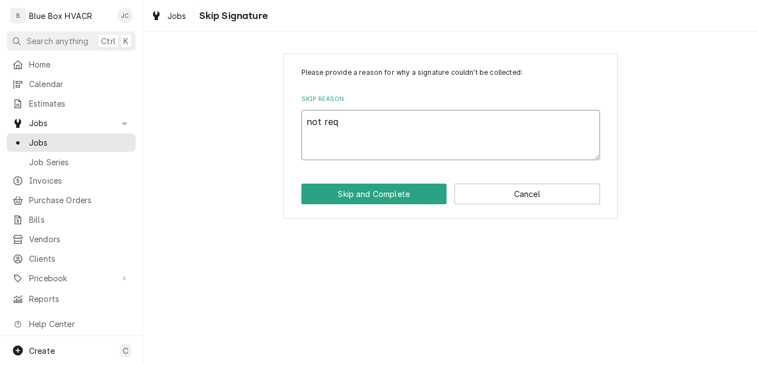
type textarea "x"
type textarea "not re"
type textarea "x"
type textarea "not r"
type textarea "x"
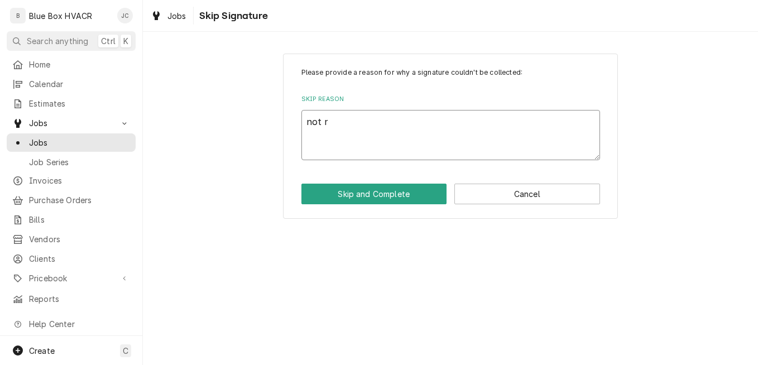
type textarea "not"
type textarea "x"
type textarea "not"
type textarea "x"
type textarea "no"
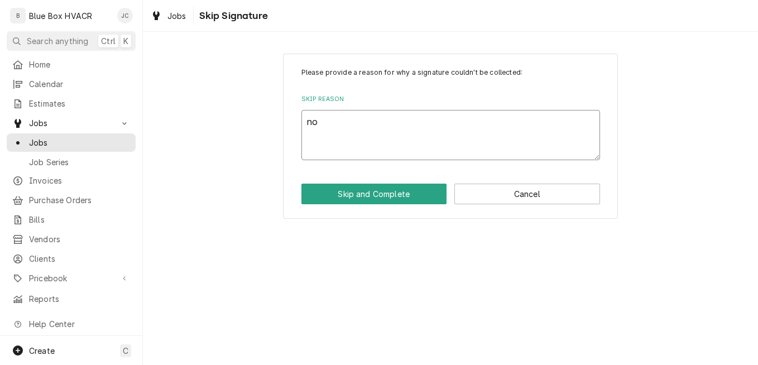
type textarea "x"
type textarea "n"
type textarea "x"
type textarea "W"
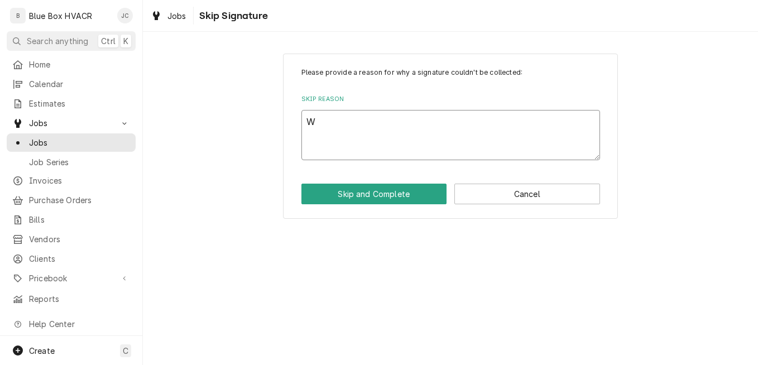
type textarea "x"
type textarea "Wa"
type textarea "x"
type textarea "War"
type textarea "x"
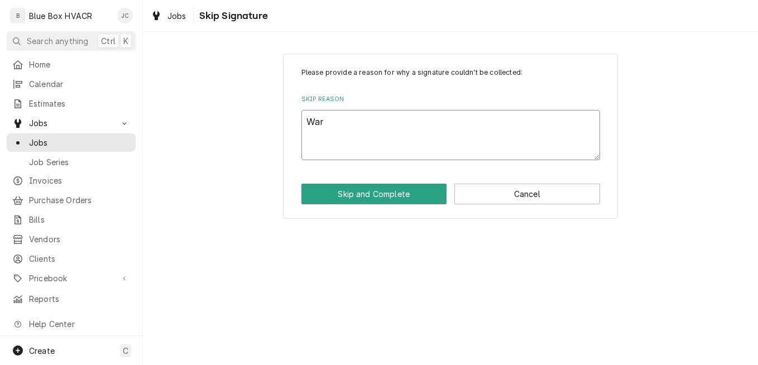
type textarea "Warr"
type textarea "x"
type textarea "Warra"
type textarea "x"
type textarea "Warran"
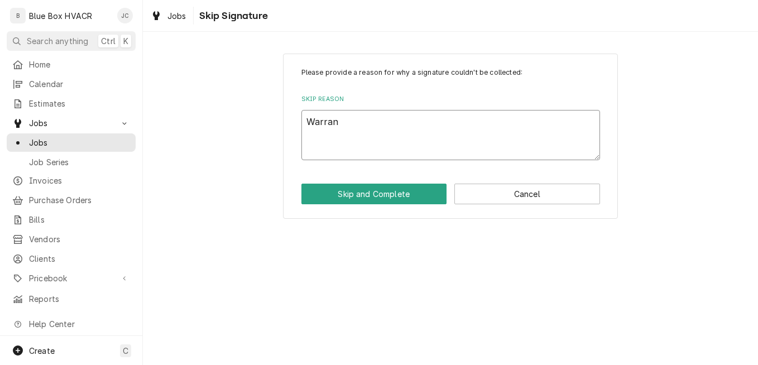
type textarea "x"
type textarea "Warranty"
type textarea "x"
type textarea "Warranty"
click at [379, 194] on button "Skip and Complete" at bounding box center [375, 194] width 146 height 21
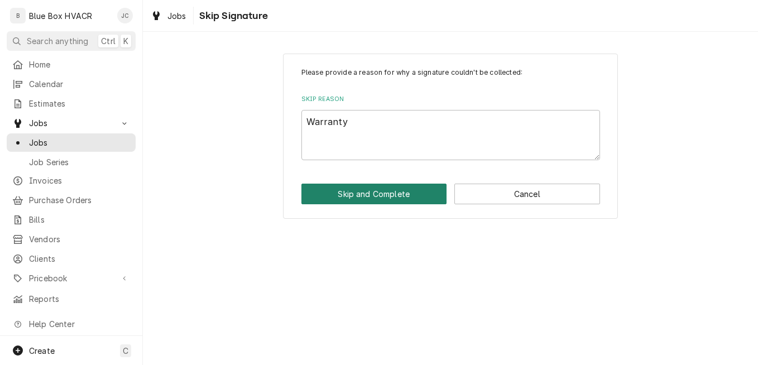
type textarea "x"
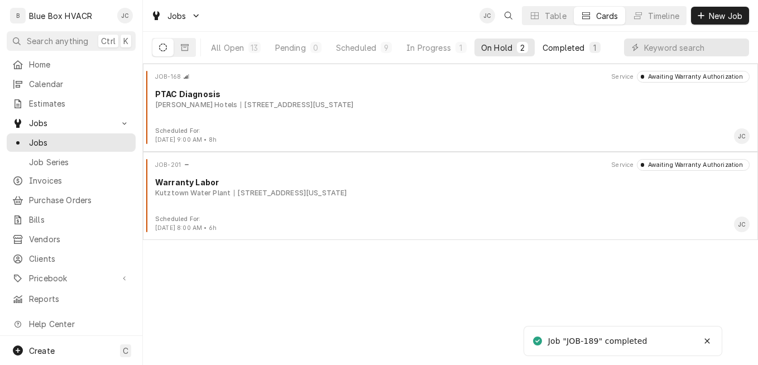
click at [558, 45] on div "Completed" at bounding box center [564, 48] width 42 height 12
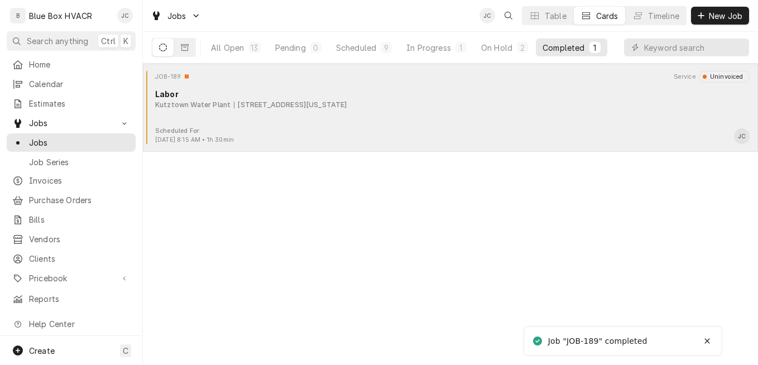
click at [580, 103] on div "Kutztown Water Plant [STREET_ADDRESS][US_STATE]" at bounding box center [452, 105] width 595 height 10
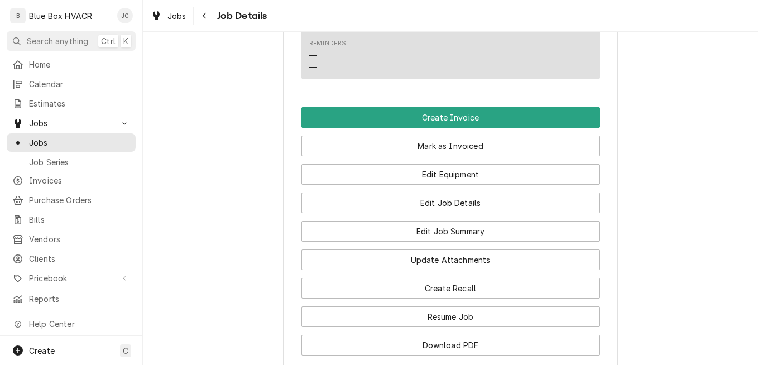
scroll to position [838, 0]
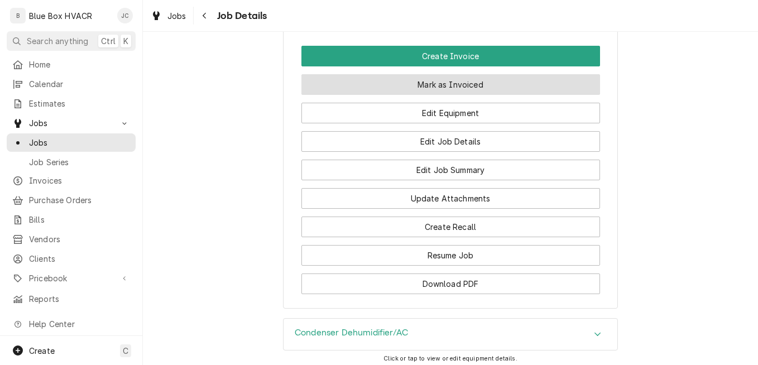
click at [460, 95] on button "Mark as Invoiced" at bounding box center [451, 84] width 299 height 21
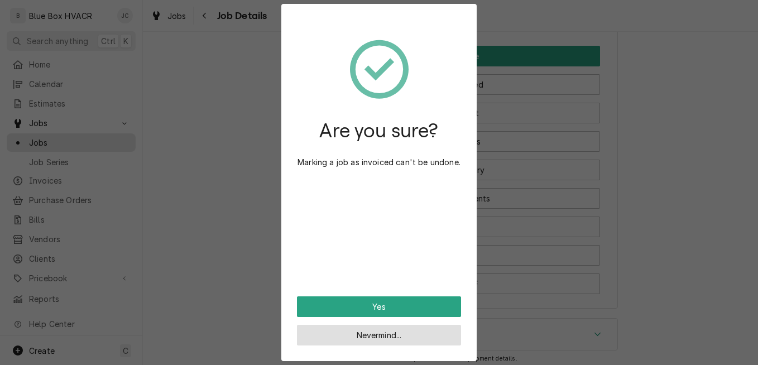
click at [404, 332] on button "Nevermind..." at bounding box center [379, 335] width 164 height 21
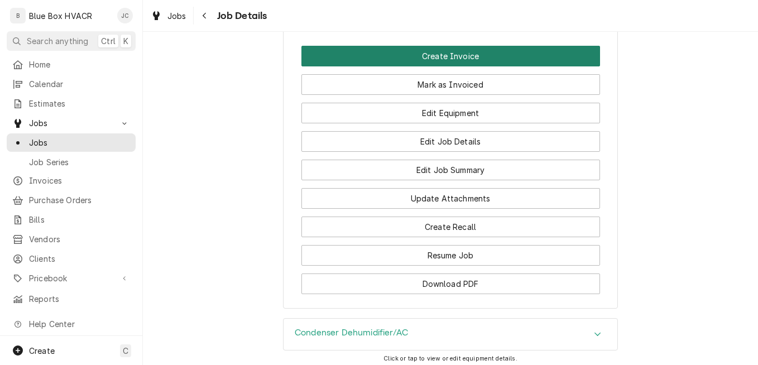
click at [476, 66] on button "Create Invoice" at bounding box center [451, 56] width 299 height 21
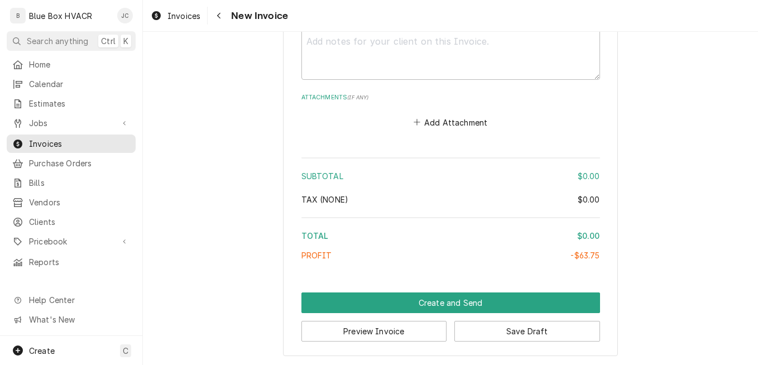
scroll to position [1257, 0]
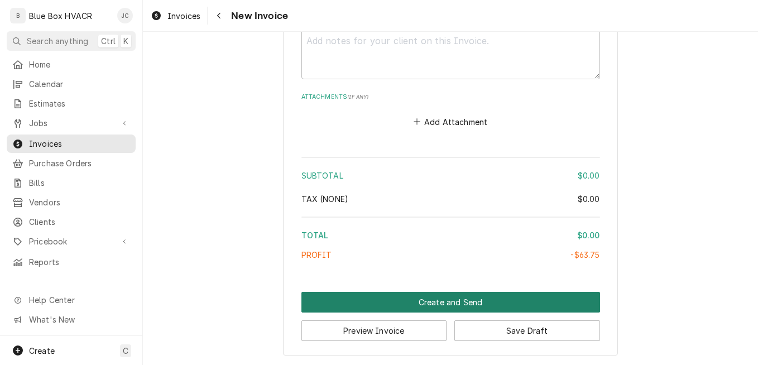
click at [452, 304] on button "Create and Send" at bounding box center [451, 302] width 299 height 21
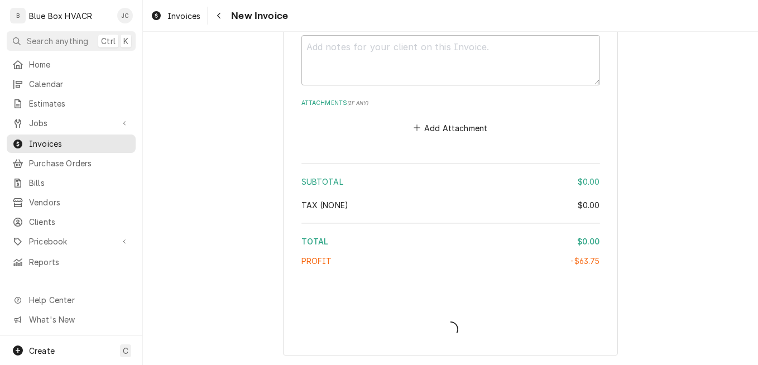
type textarea "x"
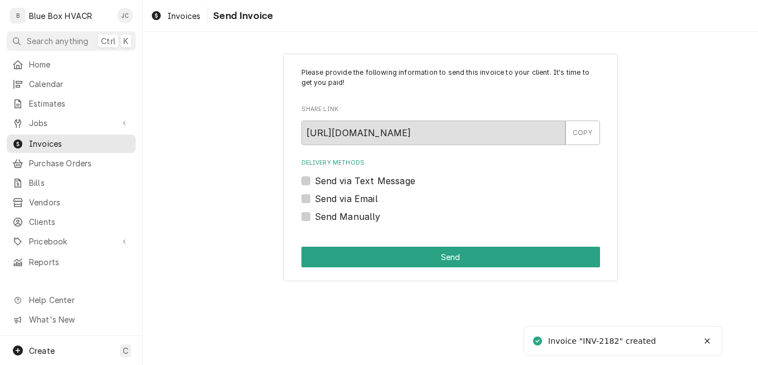
click at [345, 217] on label "Send Manually" at bounding box center [348, 216] width 66 height 13
click at [345, 217] on input "Send Manually" at bounding box center [464, 222] width 299 height 25
checkbox input "true"
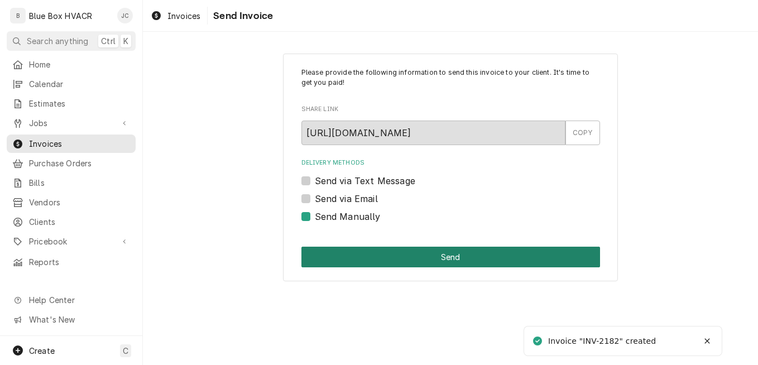
click at [398, 252] on button "Send" at bounding box center [451, 257] width 299 height 21
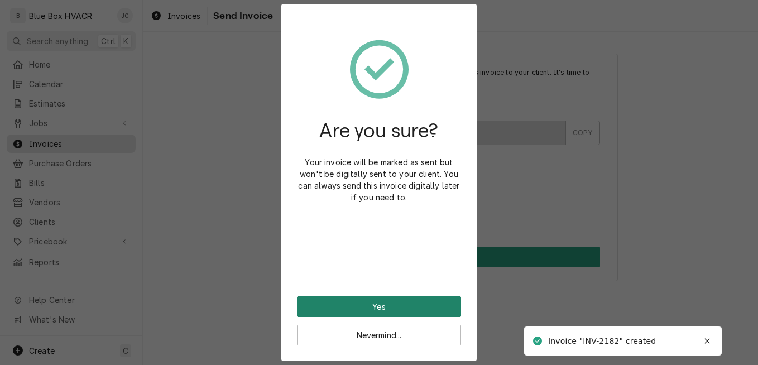
click at [427, 303] on button "Yes" at bounding box center [379, 307] width 164 height 21
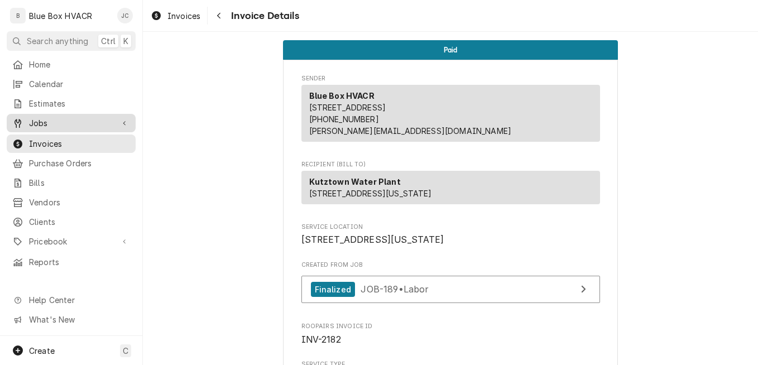
click at [50, 117] on span "Jobs" at bounding box center [71, 123] width 84 height 12
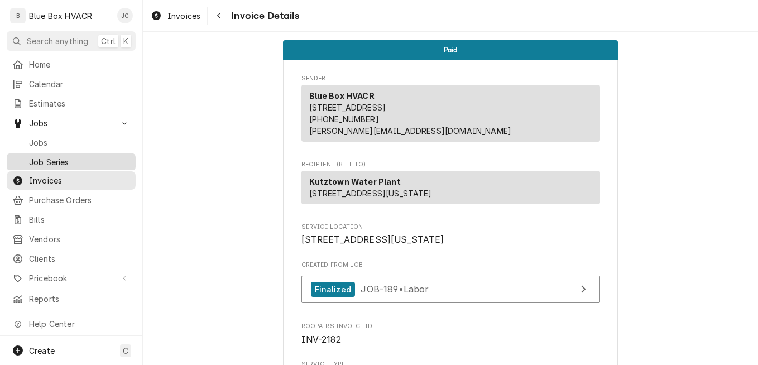
click at [56, 157] on span "Job Series" at bounding box center [79, 162] width 101 height 12
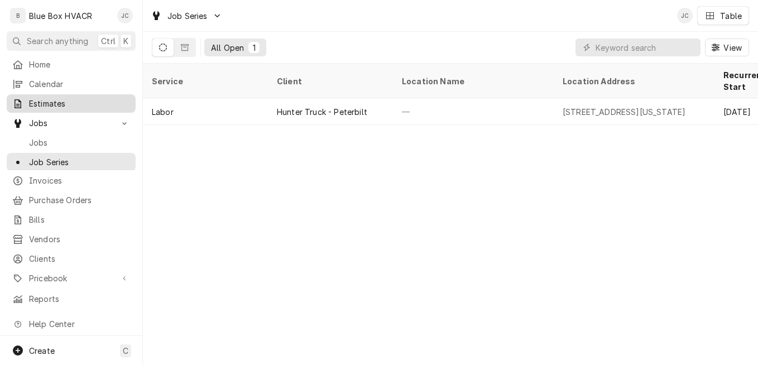
click at [59, 101] on span "Estimates" at bounding box center [79, 104] width 101 height 12
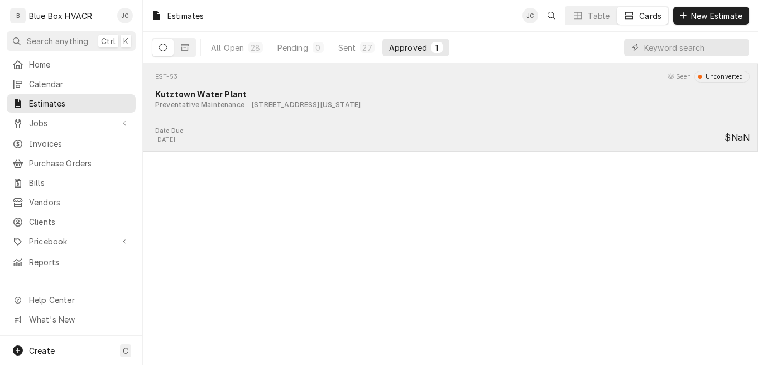
click at [343, 121] on div "EST-53 Seen Unconverted Kutztown Water Plant Preventative Maintenance 45 Railro…" at bounding box center [450, 99] width 606 height 56
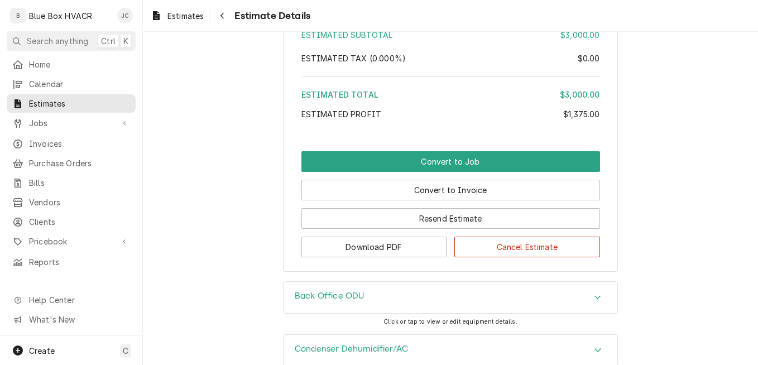
scroll to position [1564, 0]
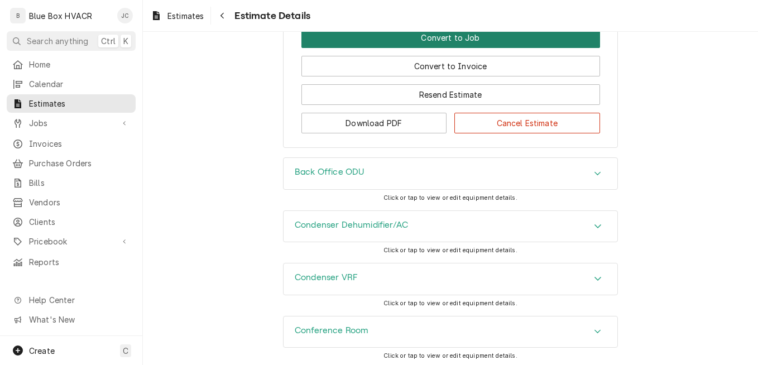
click at [432, 48] on button "Convert to Job" at bounding box center [451, 37] width 299 height 21
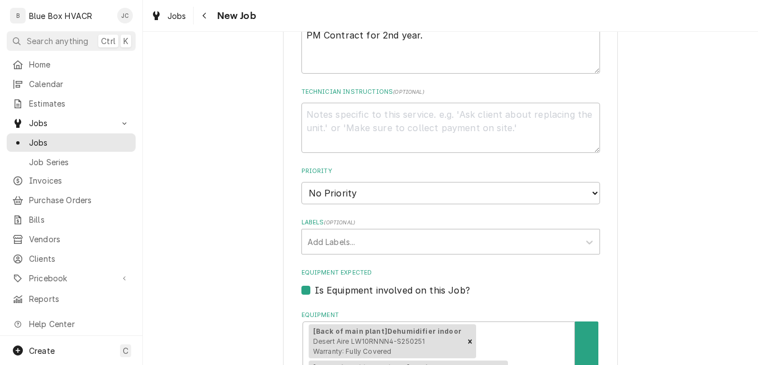
scroll to position [614, 0]
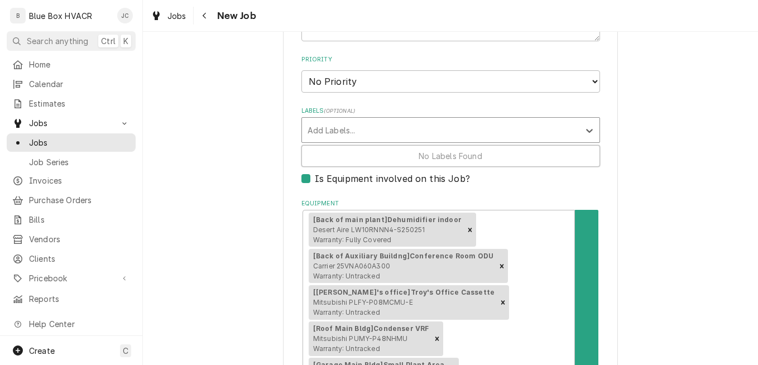
click at [413, 136] on div "Labels" at bounding box center [441, 130] width 266 height 20
click at [413, 135] on div "Labels" at bounding box center [441, 130] width 266 height 20
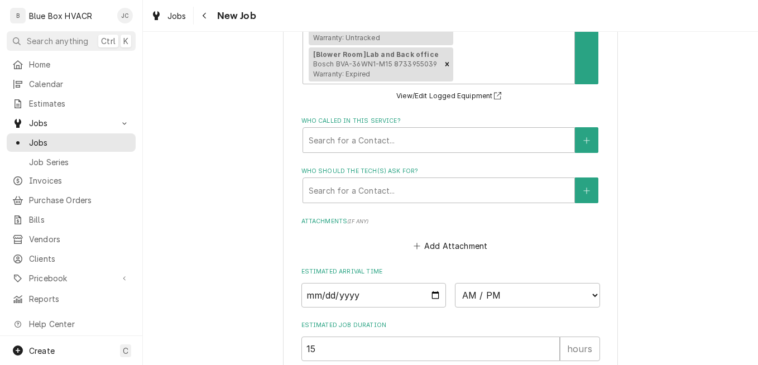
scroll to position [1117, 0]
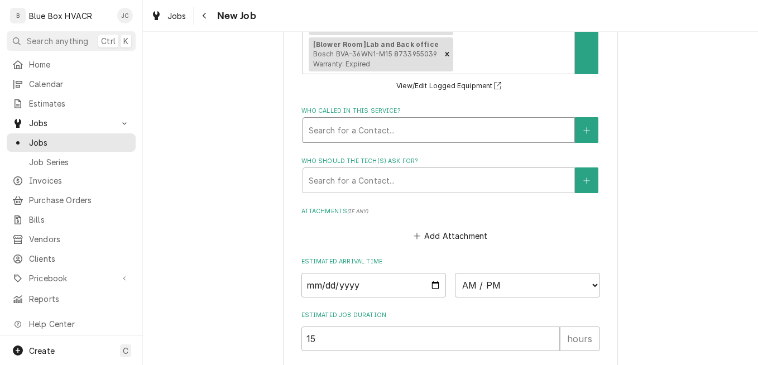
click at [421, 130] on div "Who called in this service?" at bounding box center [439, 130] width 260 height 20
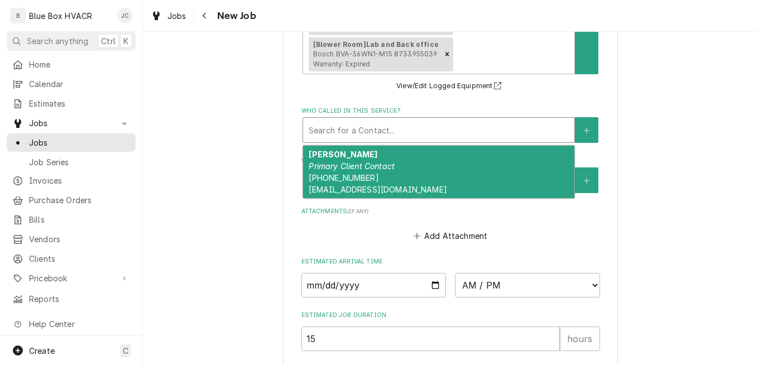
click at [422, 157] on div "Troy Smith Primary Client Contact (484) 256-7005 tsmith@kutztownboro.org" at bounding box center [438, 172] width 271 height 52
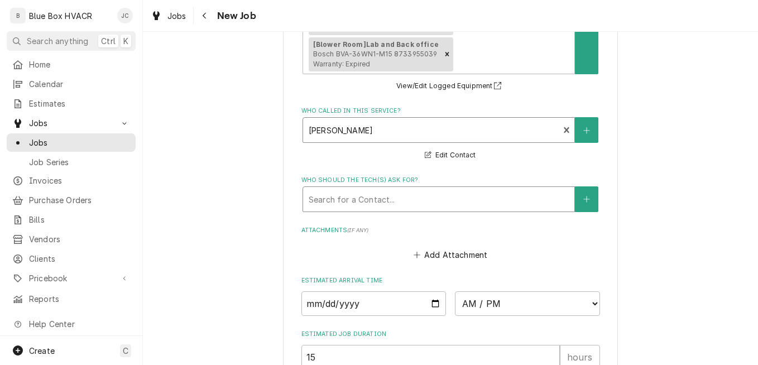
click at [409, 194] on div "Who should the tech(s) ask for?" at bounding box center [439, 199] width 260 height 20
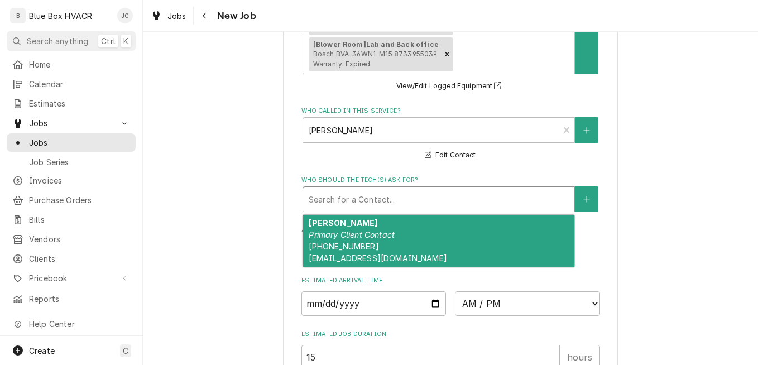
click at [405, 237] on div "Troy Smith Primary Client Contact (484) 256-7005 tsmith@kutztownboro.org" at bounding box center [438, 241] width 271 height 52
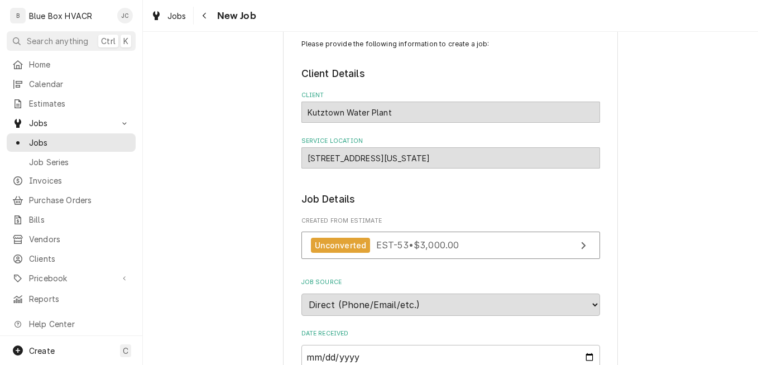
scroll to position [3, 0]
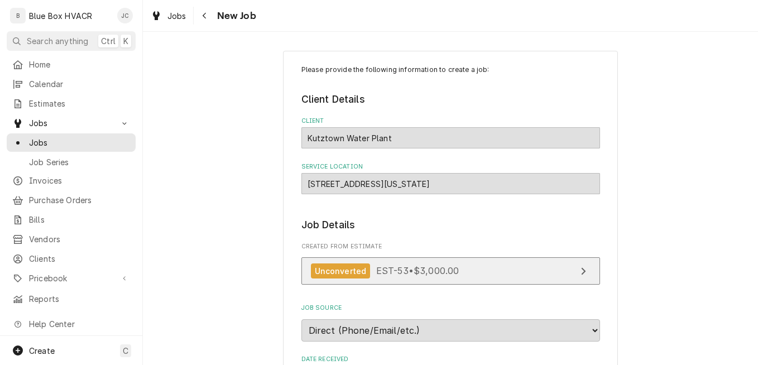
click at [489, 269] on link "Unconverted EST-53 • $3,000.00" at bounding box center [451, 270] width 299 height 27
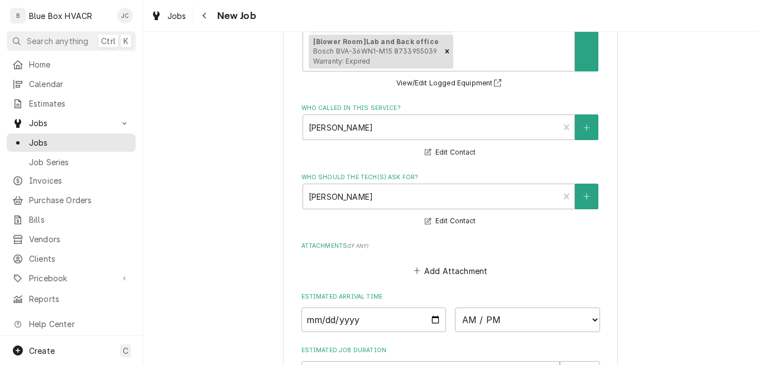
scroll to position [1287, 0]
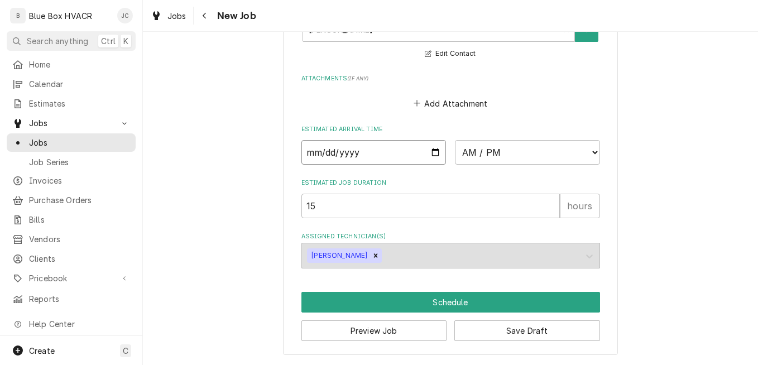
click at [432, 153] on input "Date" at bounding box center [374, 152] width 145 height 25
type textarea "x"
type input "2025-10-23"
type textarea "x"
type input "2025-10-14"
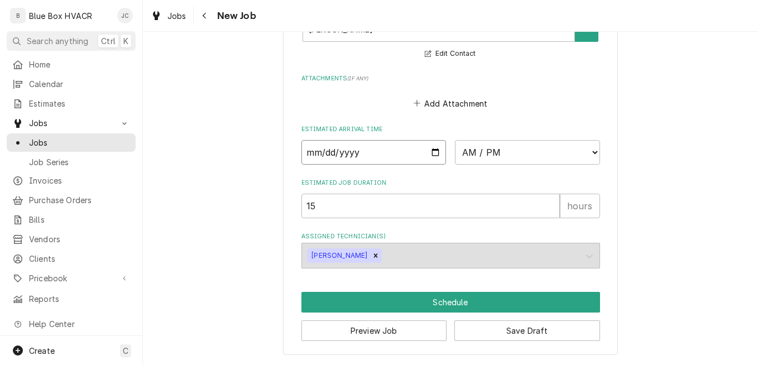
type textarea "x"
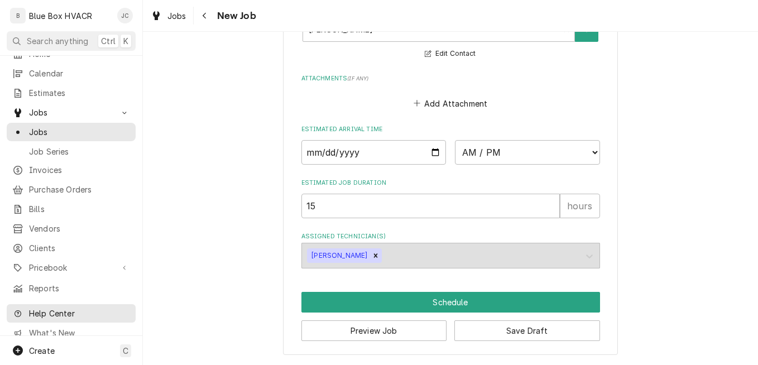
click at [56, 308] on span "Help Center" at bounding box center [79, 314] width 100 height 12
click at [123, 18] on div "Josh Canfield's Avatar" at bounding box center [125, 16] width 16 height 16
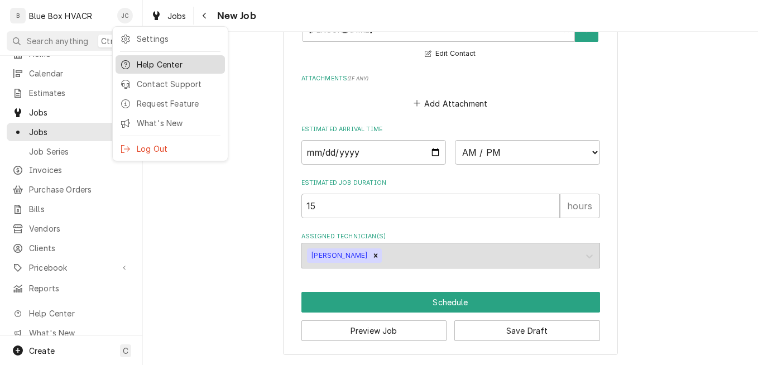
click at [155, 65] on div "Help Center" at bounding box center [179, 65] width 84 height 12
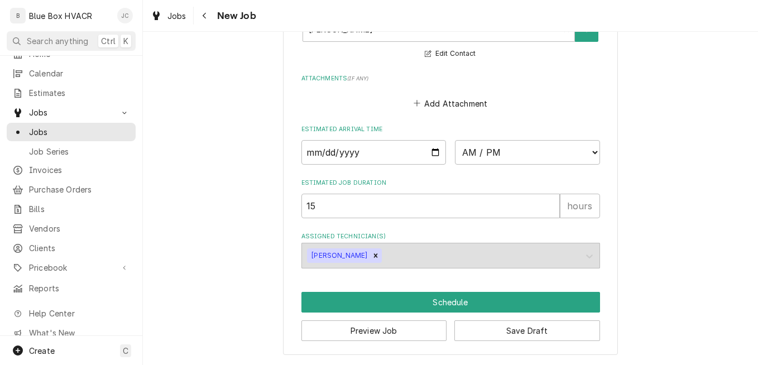
click at [130, 15] on div "Josh Canfield's Avatar" at bounding box center [125, 16] width 16 height 16
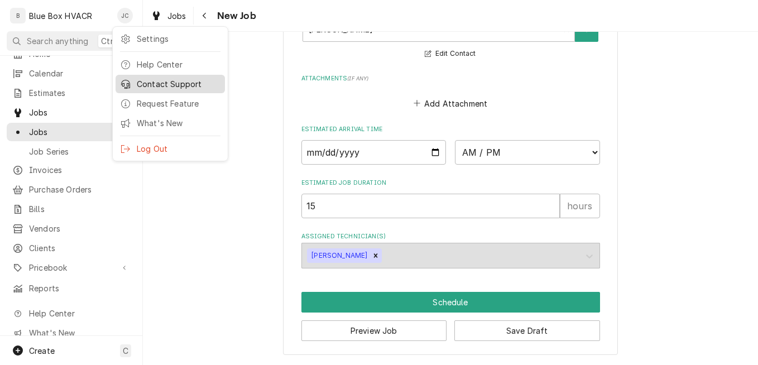
click at [153, 84] on div "Contact Support" at bounding box center [179, 84] width 84 height 12
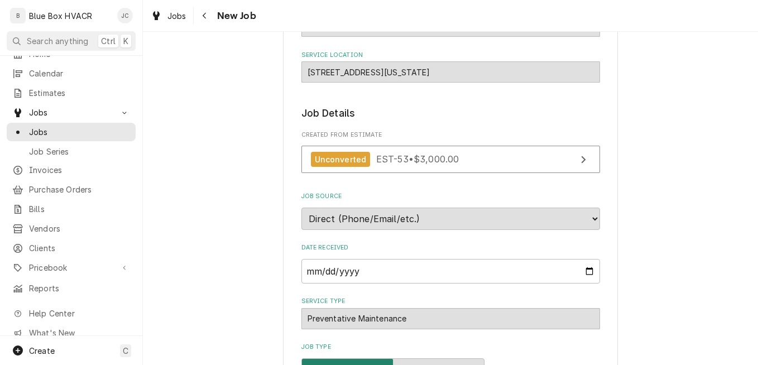
scroll to position [0, 0]
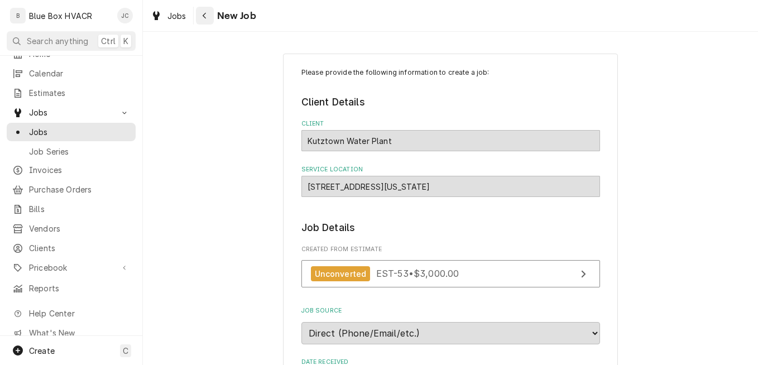
click at [200, 18] on div "Navigate back" at bounding box center [204, 15] width 11 height 11
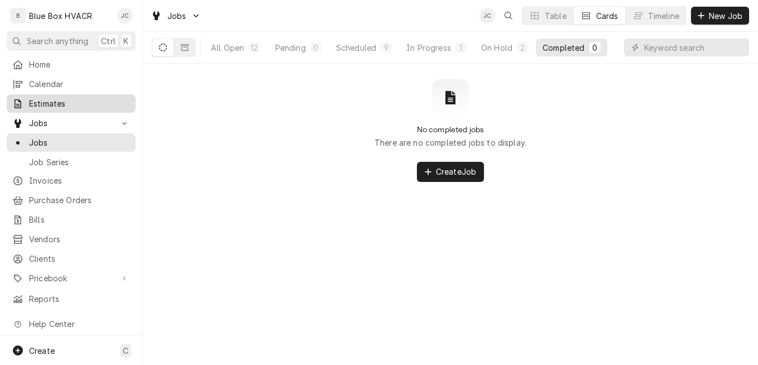
click at [57, 94] on link "Estimates" at bounding box center [71, 103] width 129 height 18
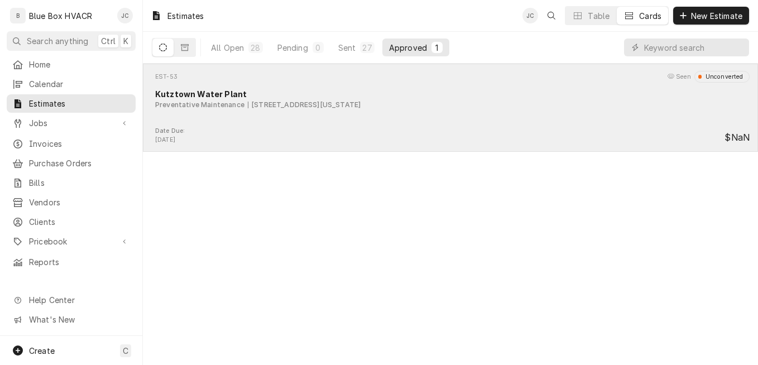
click at [594, 123] on div "EST-53 Seen Unconverted Kutztown Water Plant Preventative Maintenance [STREET_A…" at bounding box center [450, 99] width 606 height 56
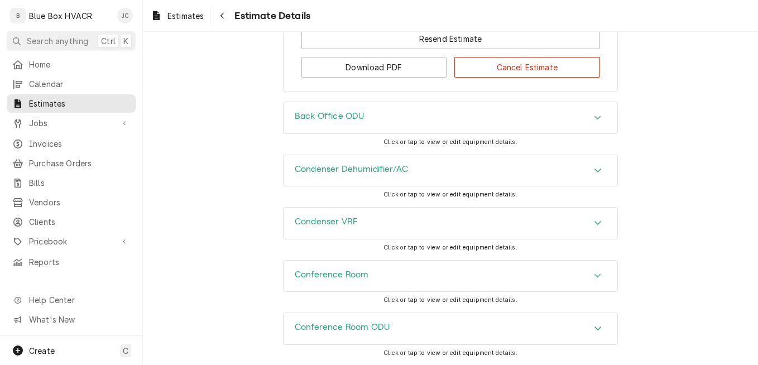
scroll to position [1508, 0]
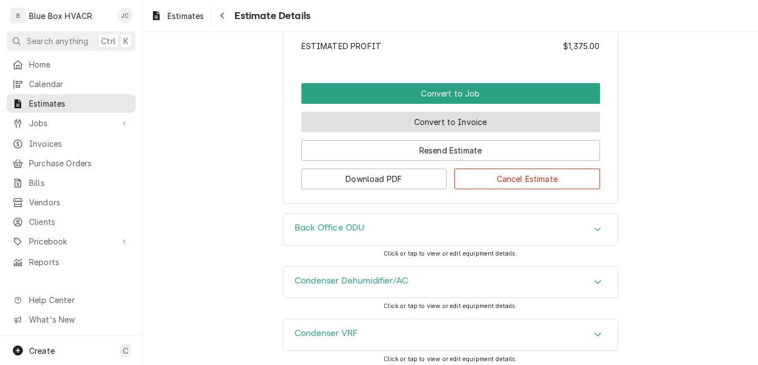
click at [448, 132] on button "Convert to Invoice" at bounding box center [451, 122] width 299 height 21
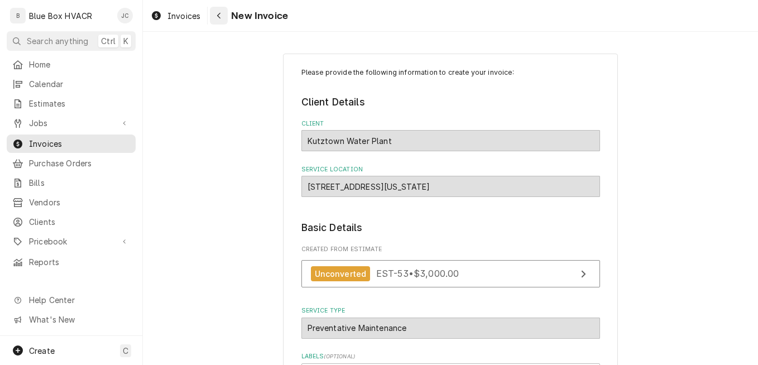
click at [223, 20] on div "Navigate back" at bounding box center [218, 15] width 11 height 11
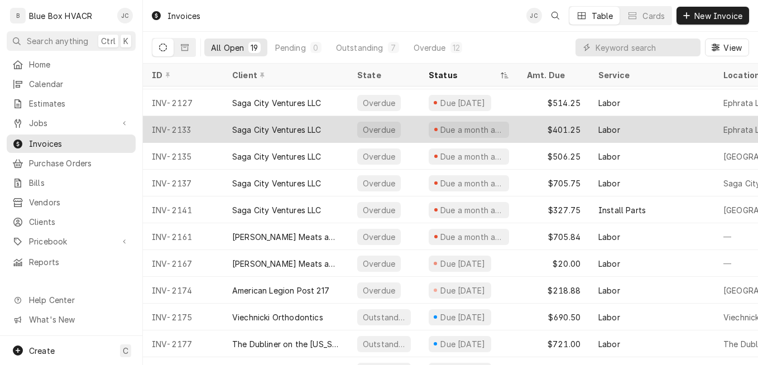
scroll to position [132, 0]
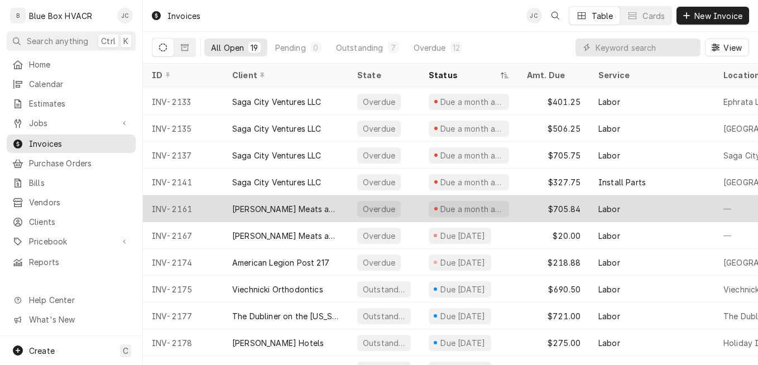
click at [510, 208] on div "Due a month ago" at bounding box center [469, 208] width 98 height 27
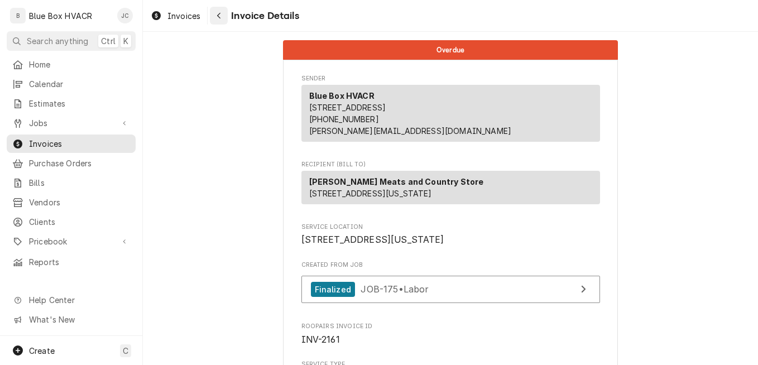
click at [223, 20] on div "Navigate back" at bounding box center [218, 15] width 11 height 11
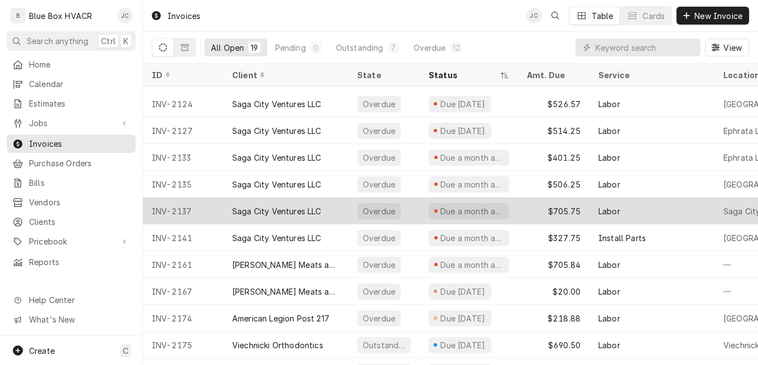
scroll to position [157, 0]
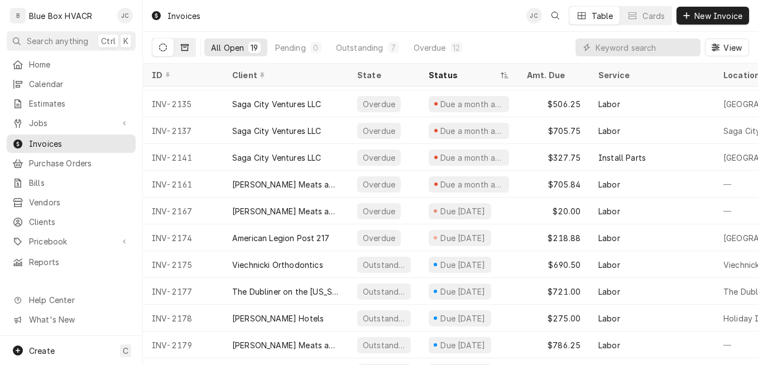
click at [182, 47] on icon "Dynamic Content Wrapper" at bounding box center [185, 48] width 8 height 8
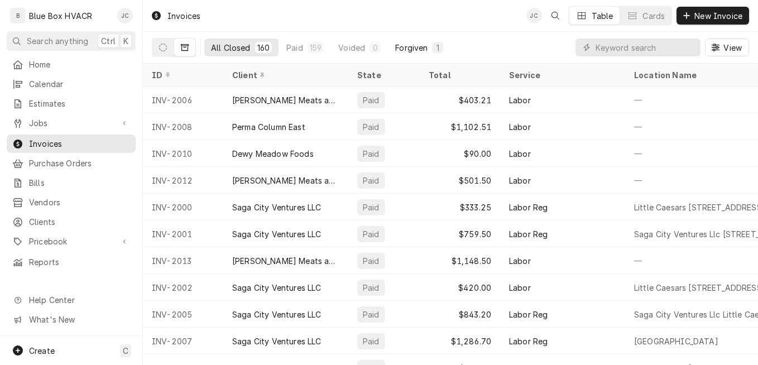
click at [402, 45] on div "Forgiven" at bounding box center [411, 48] width 32 height 12
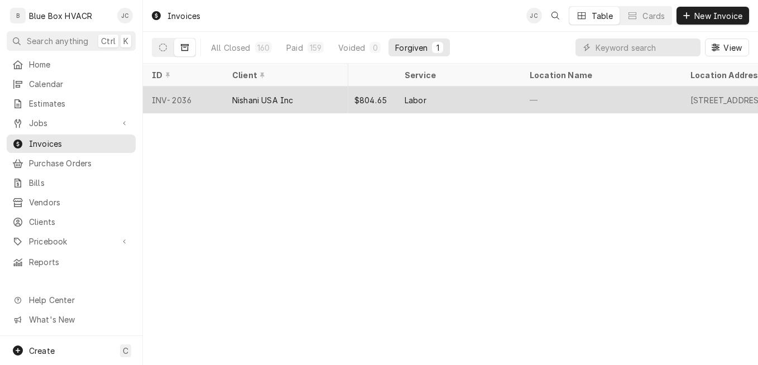
scroll to position [0, 26]
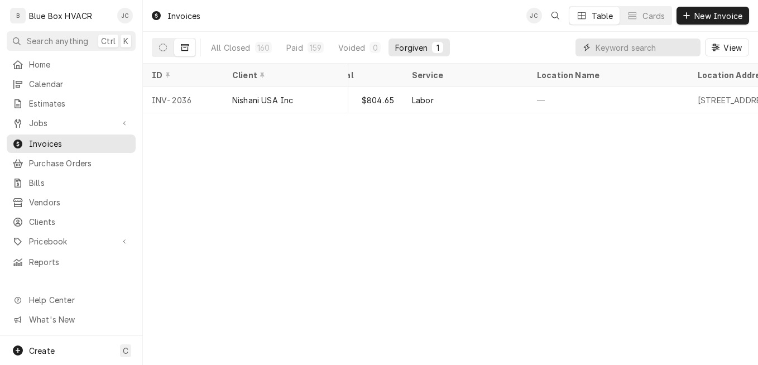
click at [612, 52] on input "Dynamic Content Wrapper" at bounding box center [645, 48] width 99 height 18
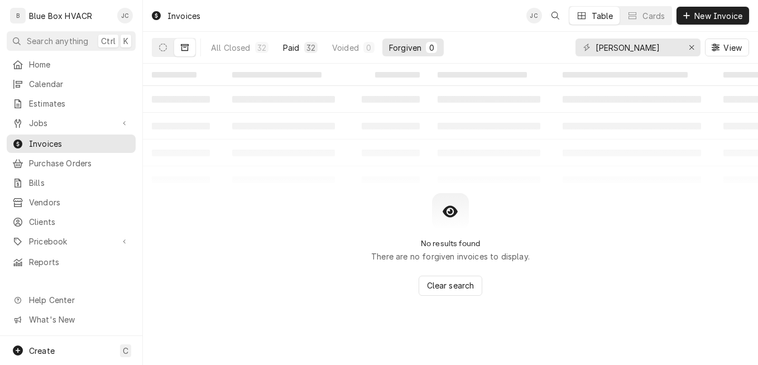
click at [282, 49] on button "Paid 32" at bounding box center [300, 48] width 48 height 18
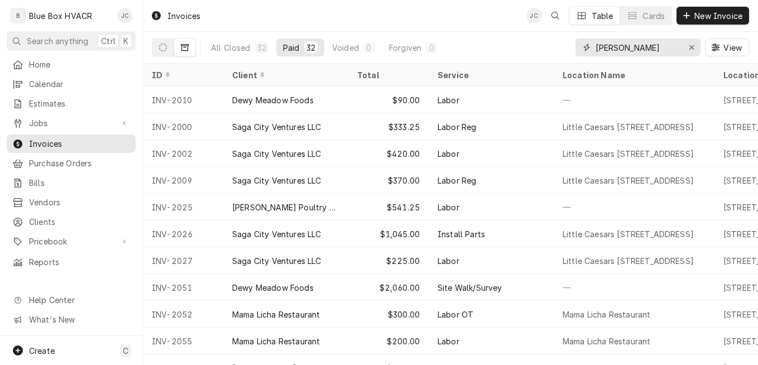
click at [616, 49] on input "kutz" at bounding box center [638, 48] width 84 height 18
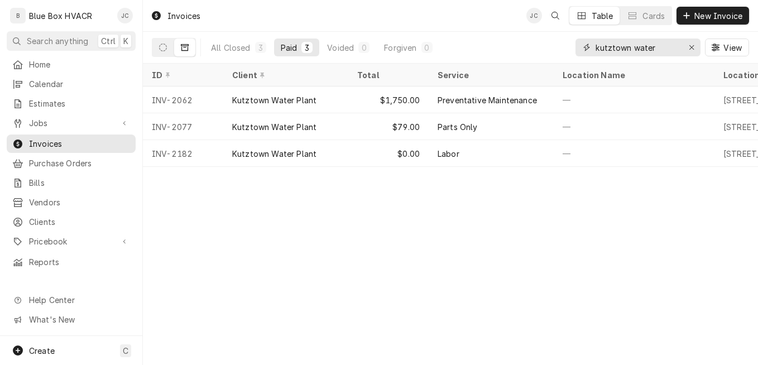
type input "kutztown water"
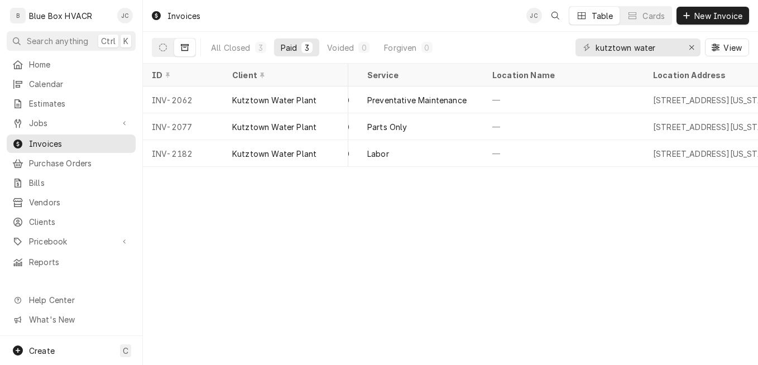
scroll to position [0, 0]
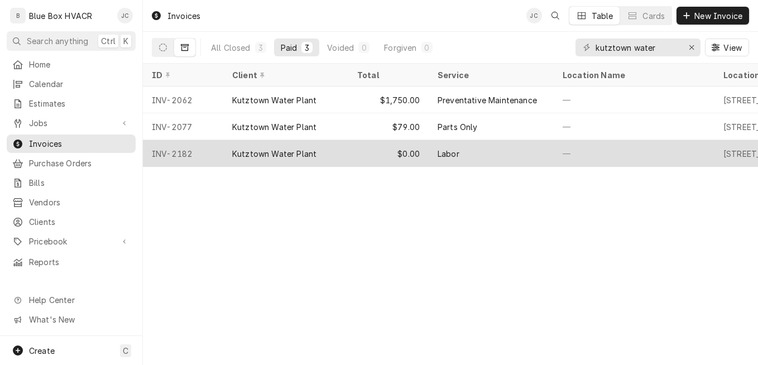
click at [400, 151] on div "$0.00" at bounding box center [388, 153] width 80 height 27
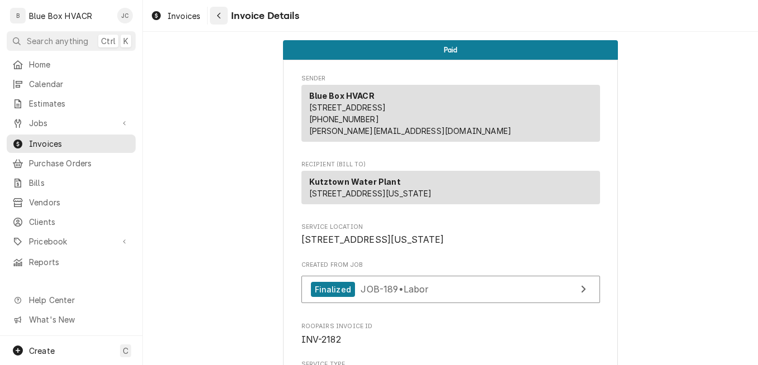
click at [218, 16] on icon "Navigate back" at bounding box center [218, 16] width 3 height 6
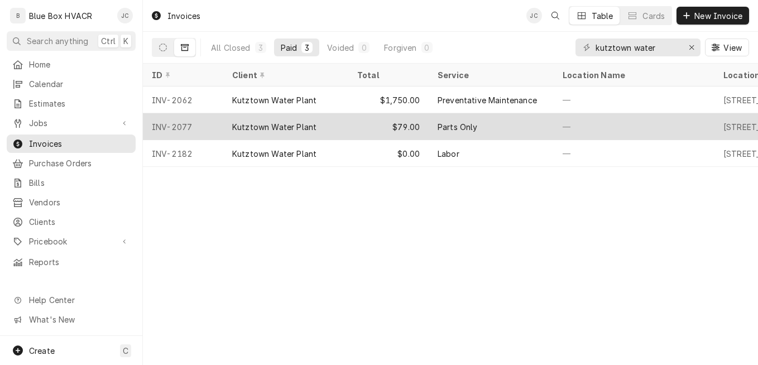
click at [386, 122] on div "$79.00" at bounding box center [388, 126] width 80 height 27
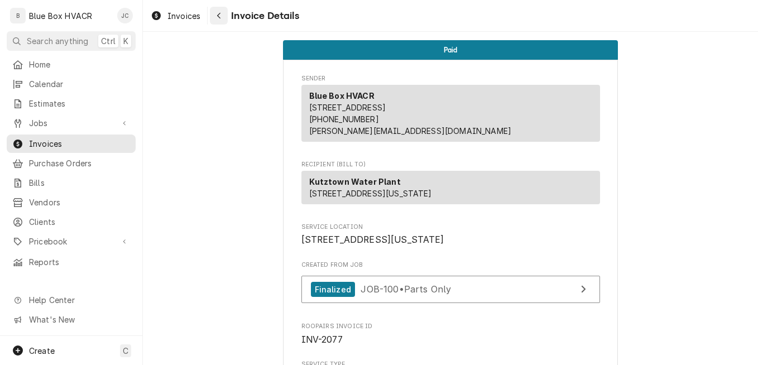
click at [222, 16] on div "Navigate back" at bounding box center [218, 15] width 11 height 11
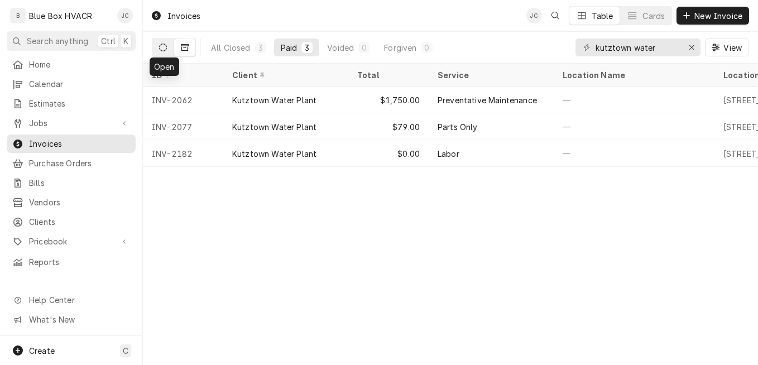
click at [164, 51] on button "Dynamic Content Wrapper" at bounding box center [162, 48] width 21 height 18
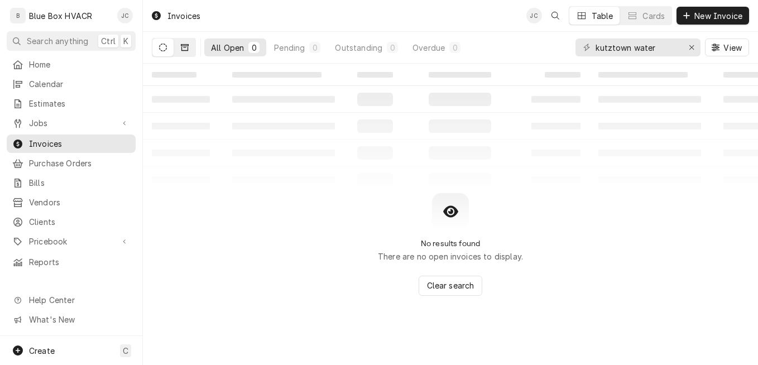
click at [190, 51] on button "Dynamic Content Wrapper" at bounding box center [184, 48] width 21 height 18
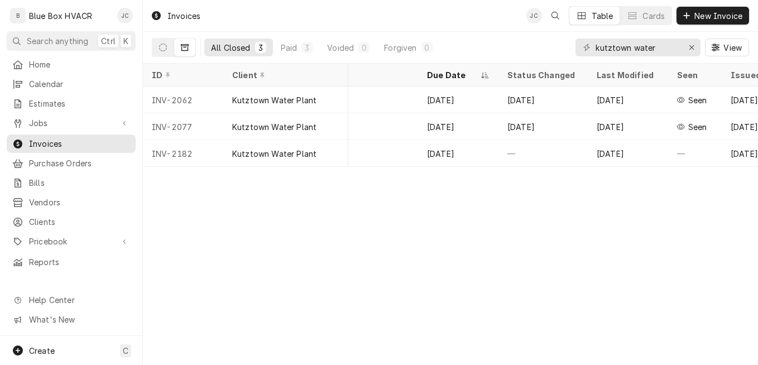
scroll to position [0, 707]
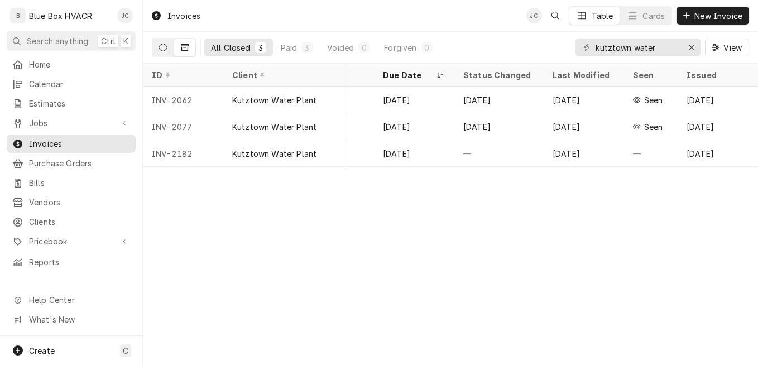
click at [163, 47] on icon "Dynamic Content Wrapper" at bounding box center [163, 48] width 8 height 8
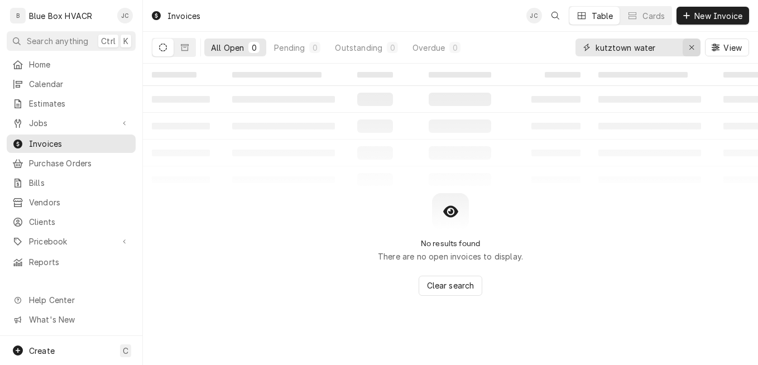
click at [690, 47] on icon "Erase input" at bounding box center [692, 48] width 6 height 8
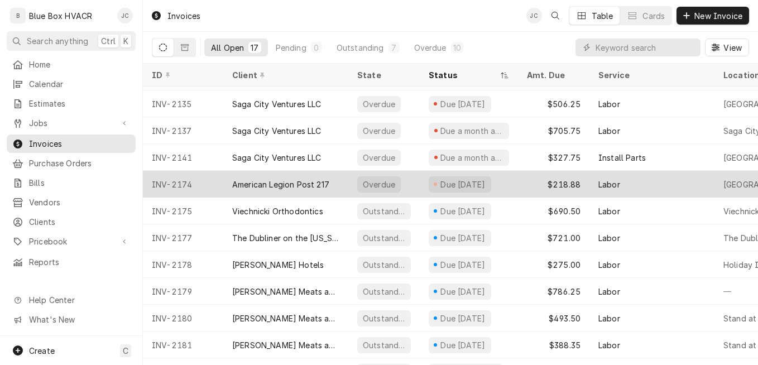
scroll to position [184, 0]
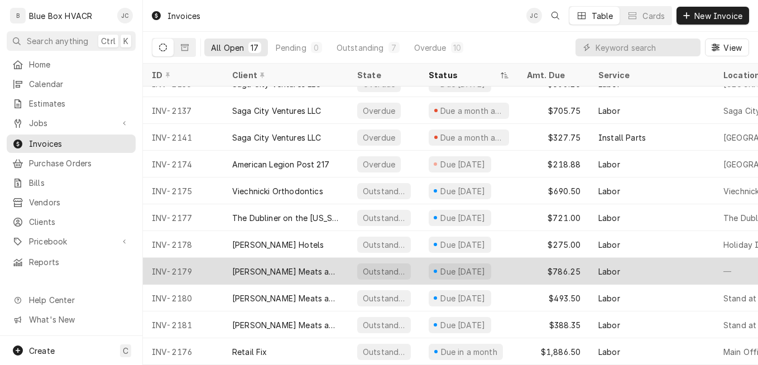
click at [511, 264] on div "Due [DATE]" at bounding box center [469, 271] width 98 height 27
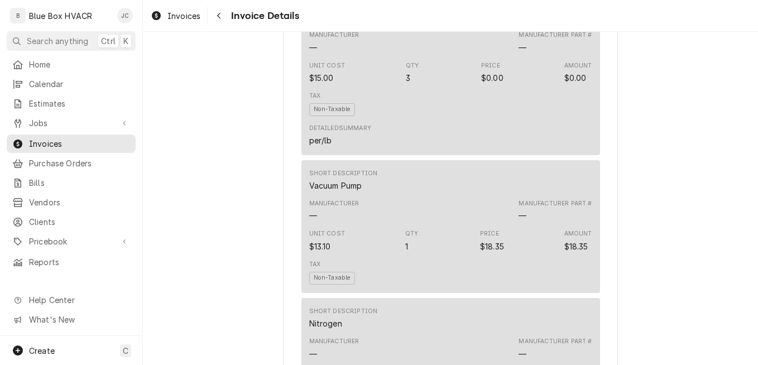
scroll to position [726, 0]
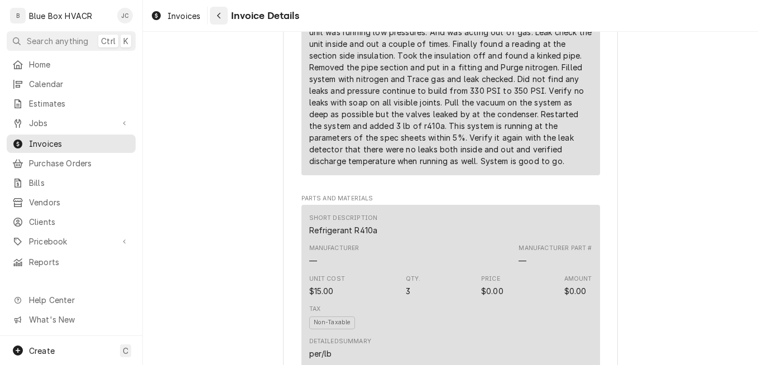
click at [217, 21] on div "Navigate back" at bounding box center [218, 15] width 11 height 11
